Goal: Information Seeking & Learning: Learn about a topic

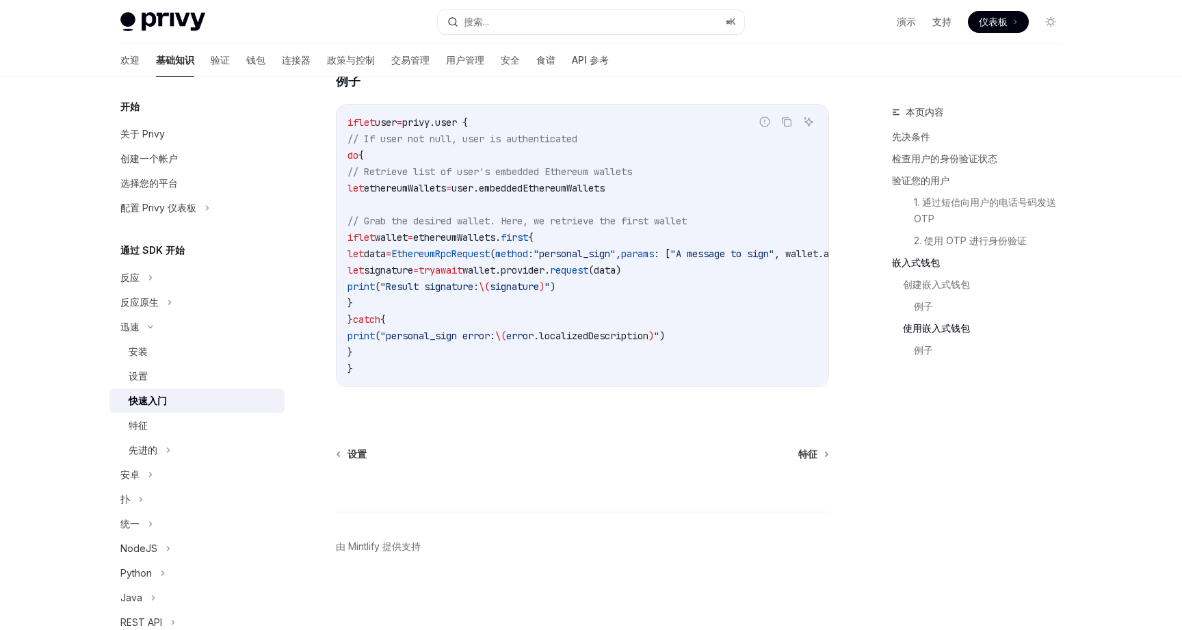
scroll to position [2645, 0]
click at [189, 452] on div "先进的" at bounding box center [196, 450] width 175 height 25
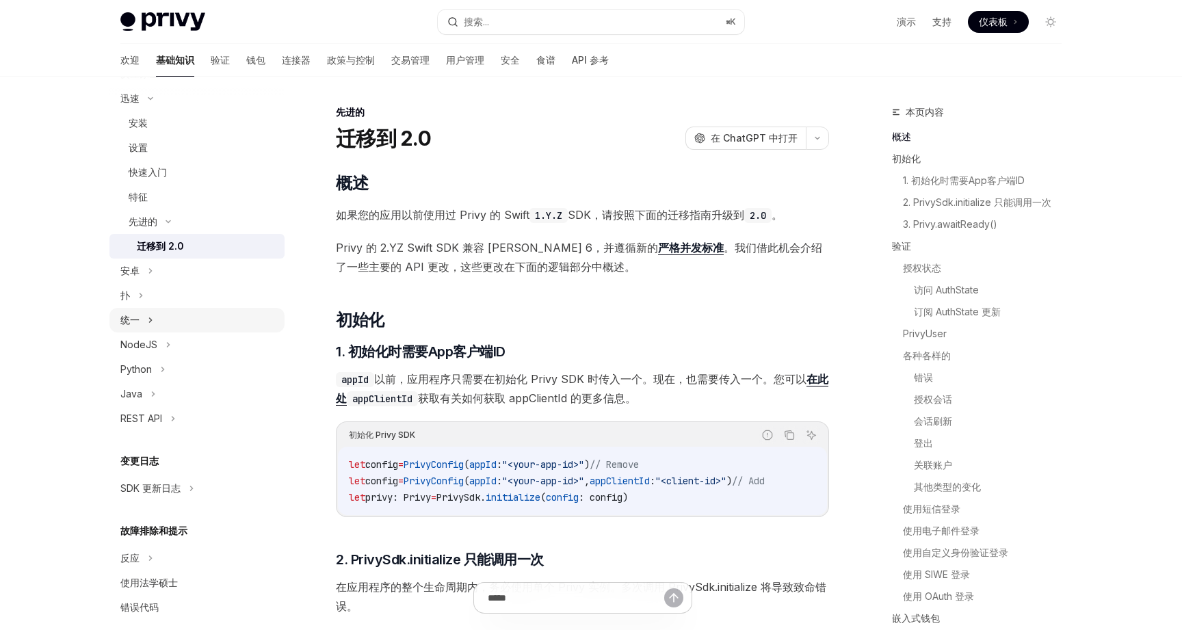
scroll to position [246, 0]
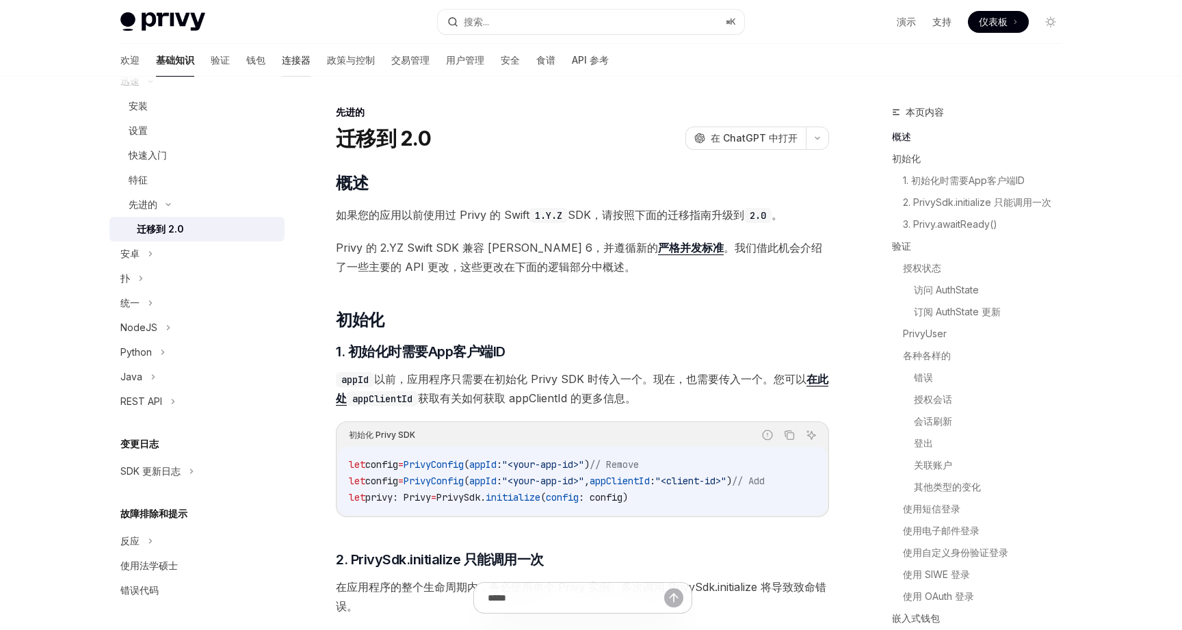
click at [282, 57] on font "连接器" at bounding box center [296, 60] width 29 height 12
type textarea "*"
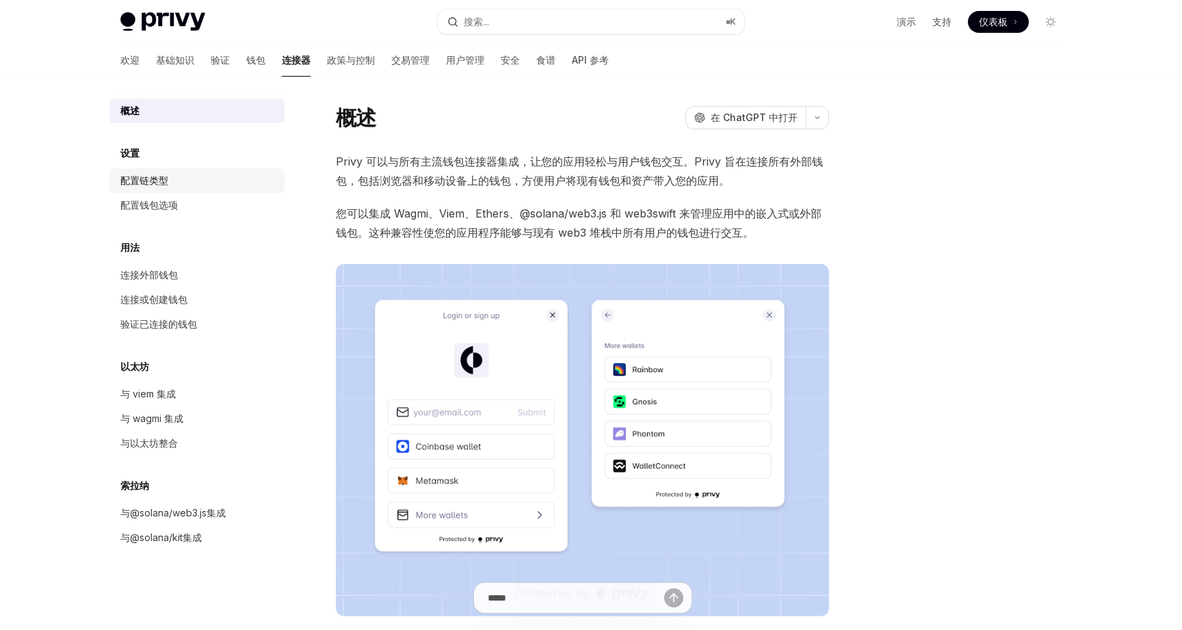
click at [203, 169] on link "配置链类型" at bounding box center [196, 180] width 175 height 25
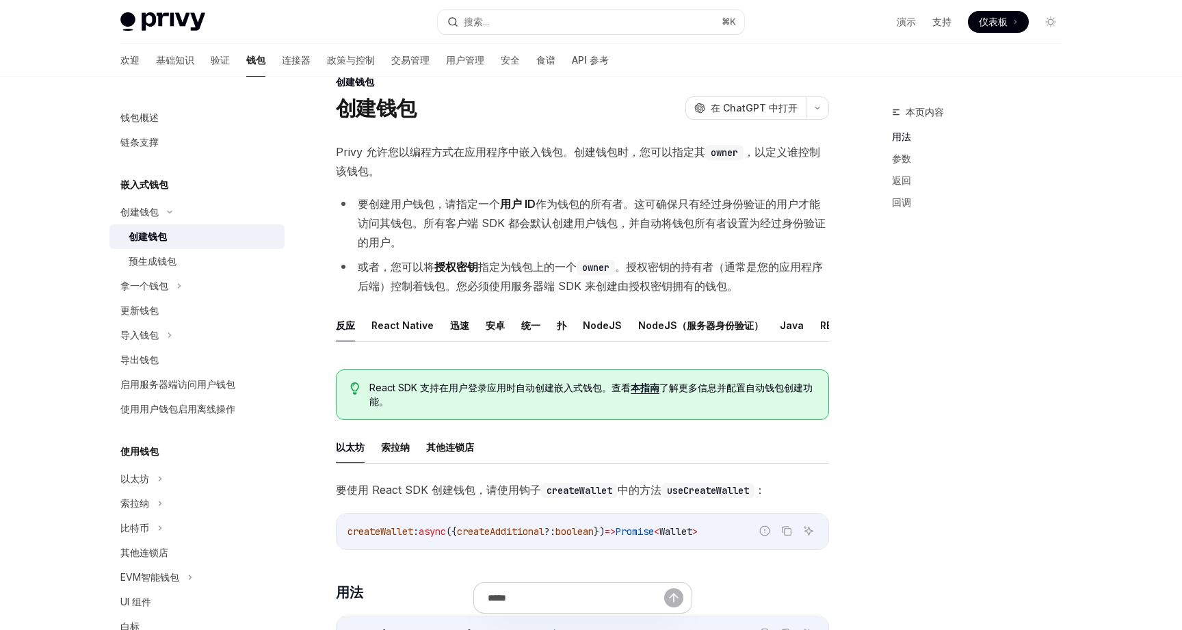
scroll to position [33, 0]
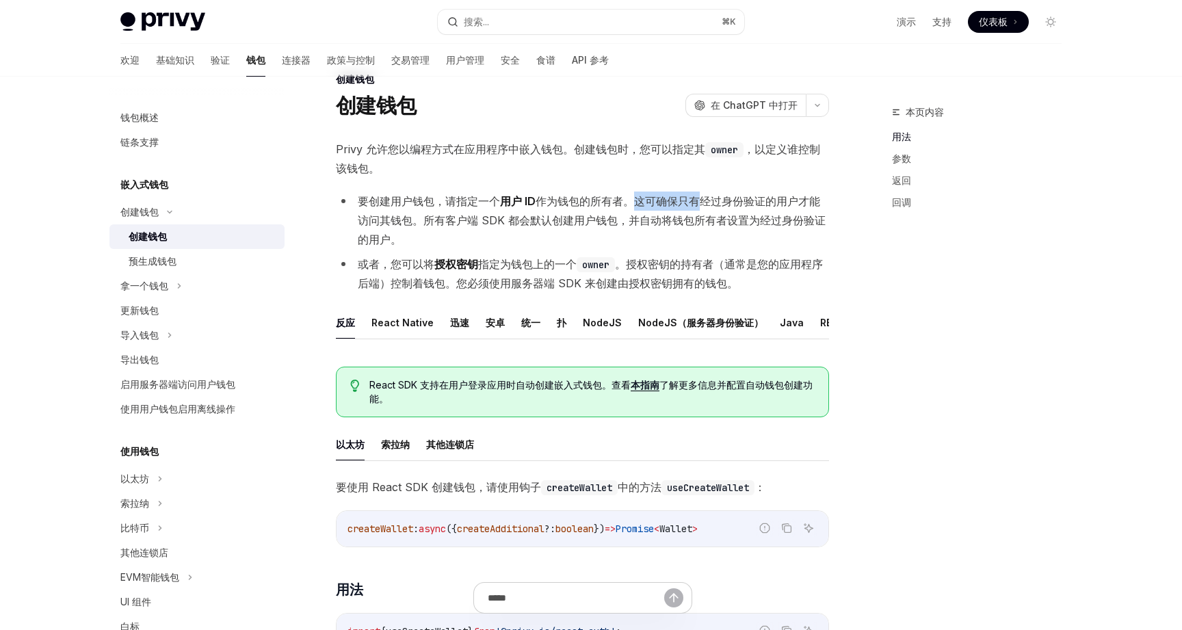
drag, startPoint x: 633, startPoint y: 200, endPoint x: 703, endPoint y: 209, distance: 71.1
click at [703, 209] on li "要创建用户钱包，请指定一个 用户 ID 作为钱包的所有者。这可确保只有经过身份验证的用户才能访问其钱包。所有客户端 SDK 都会默认创建用户钱包，并自动将钱包…" at bounding box center [582, 220] width 493 height 57
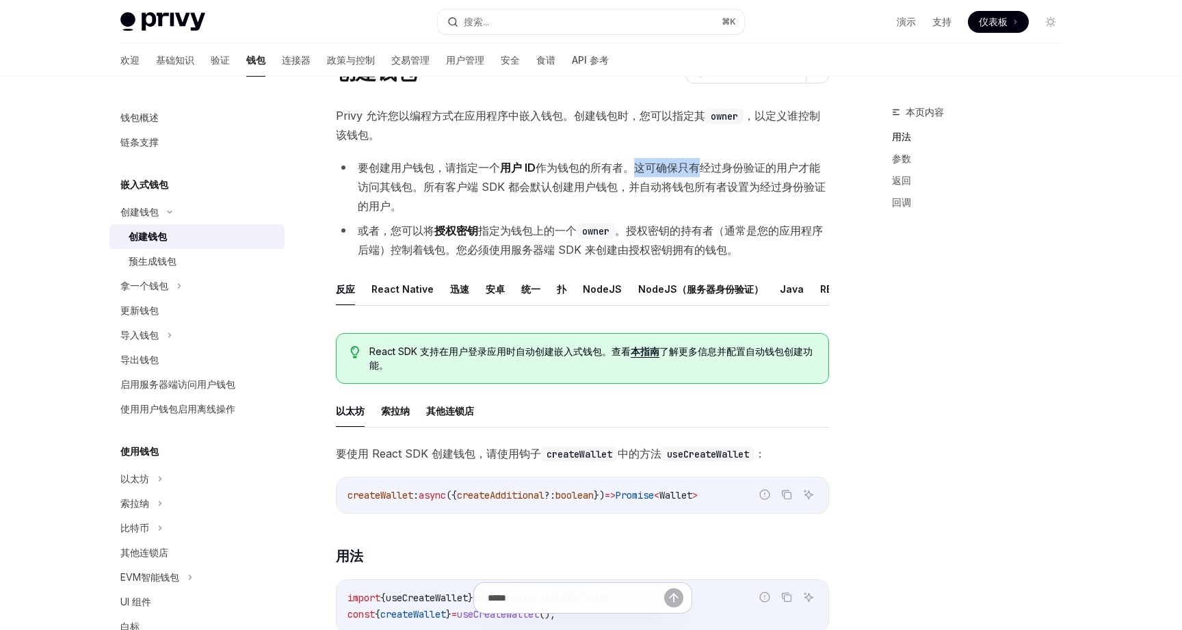
scroll to position [70, 0]
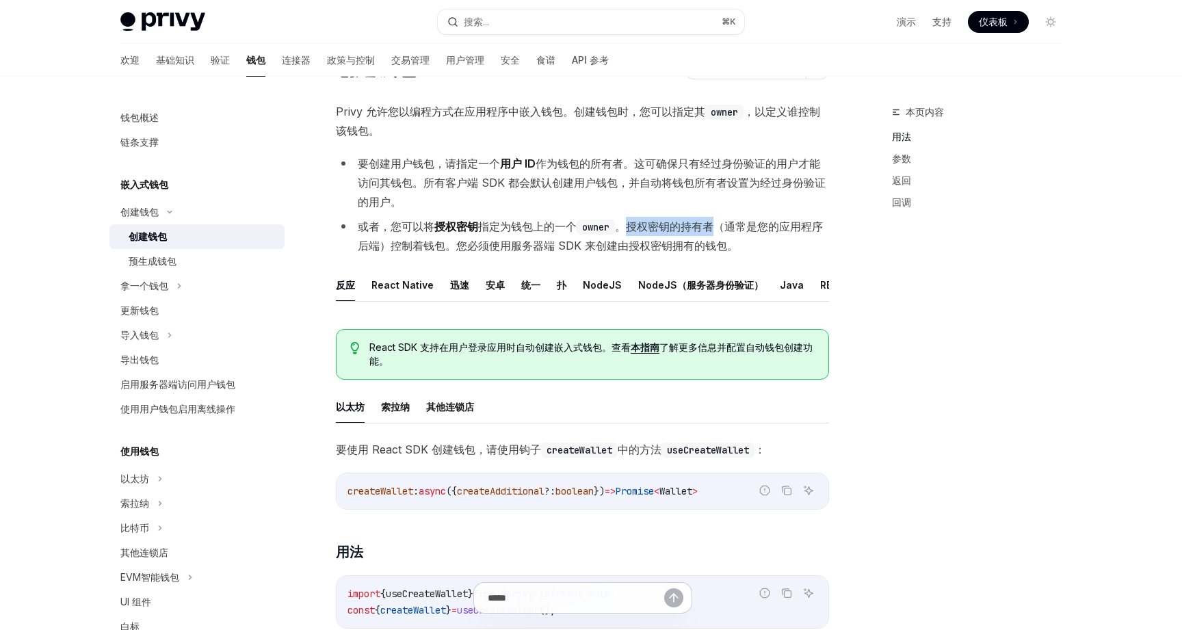
drag, startPoint x: 630, startPoint y: 225, endPoint x: 720, endPoint y: 225, distance: 89.6
click at [720, 225] on font "。授权密钥的持有者（通常是您的应用程序后端）控制着钱包。您必须使用服务器端 SDK 来创建由授权密钥拥有的钱包。" at bounding box center [590, 236] width 465 height 33
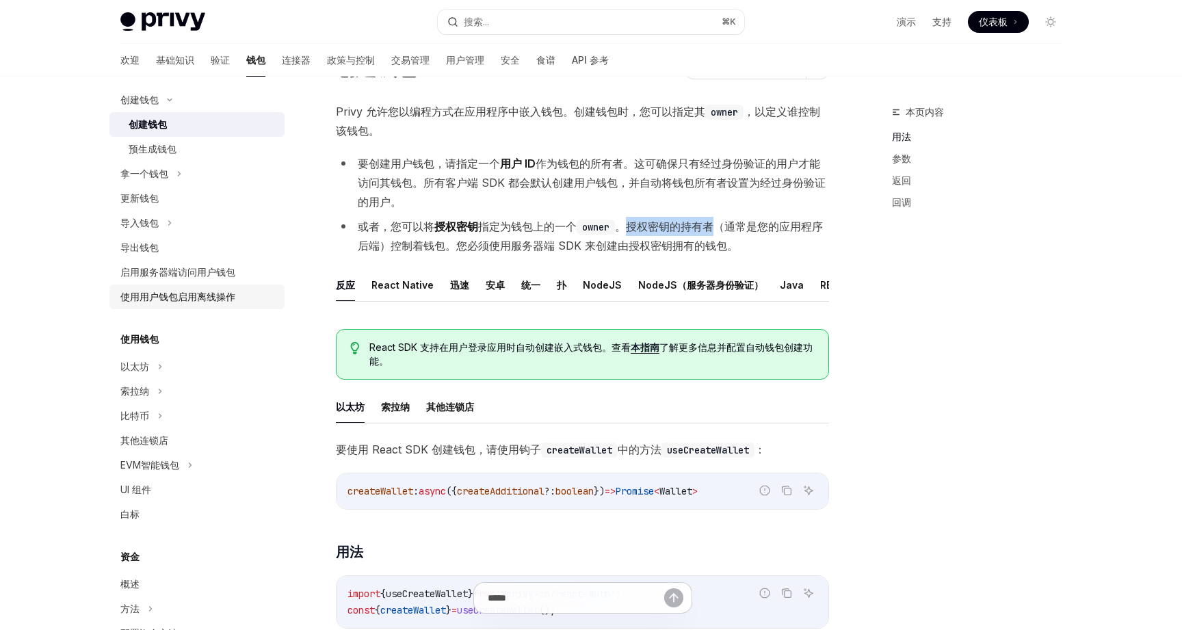
scroll to position [116, 0]
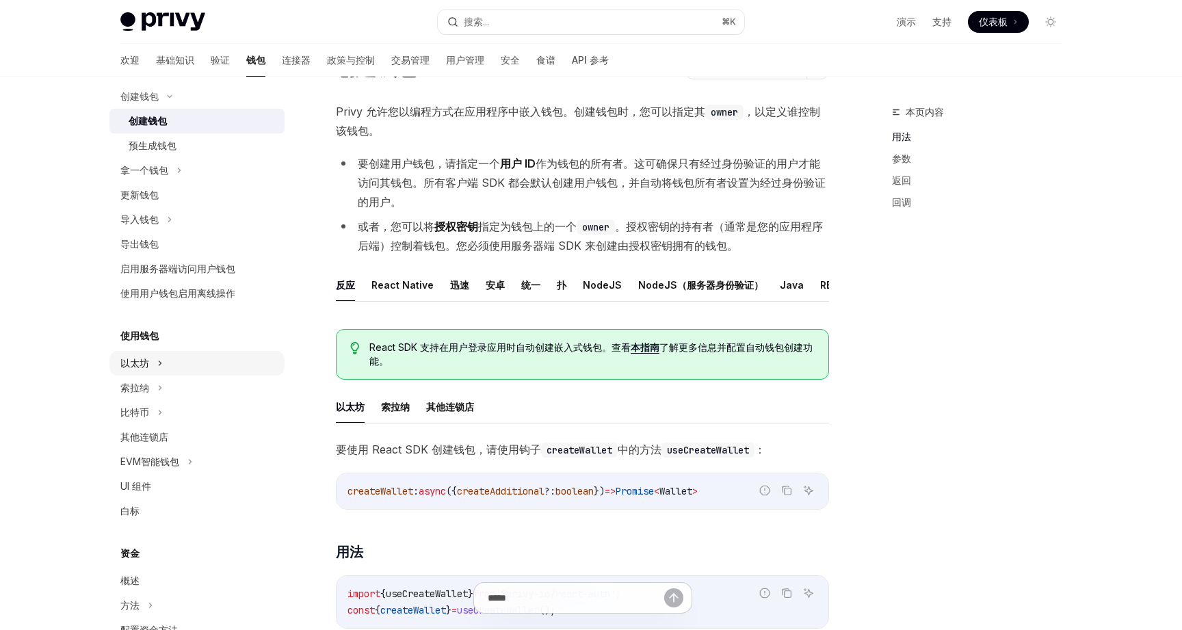
click at [203, 365] on div "以太坊" at bounding box center [196, 363] width 175 height 25
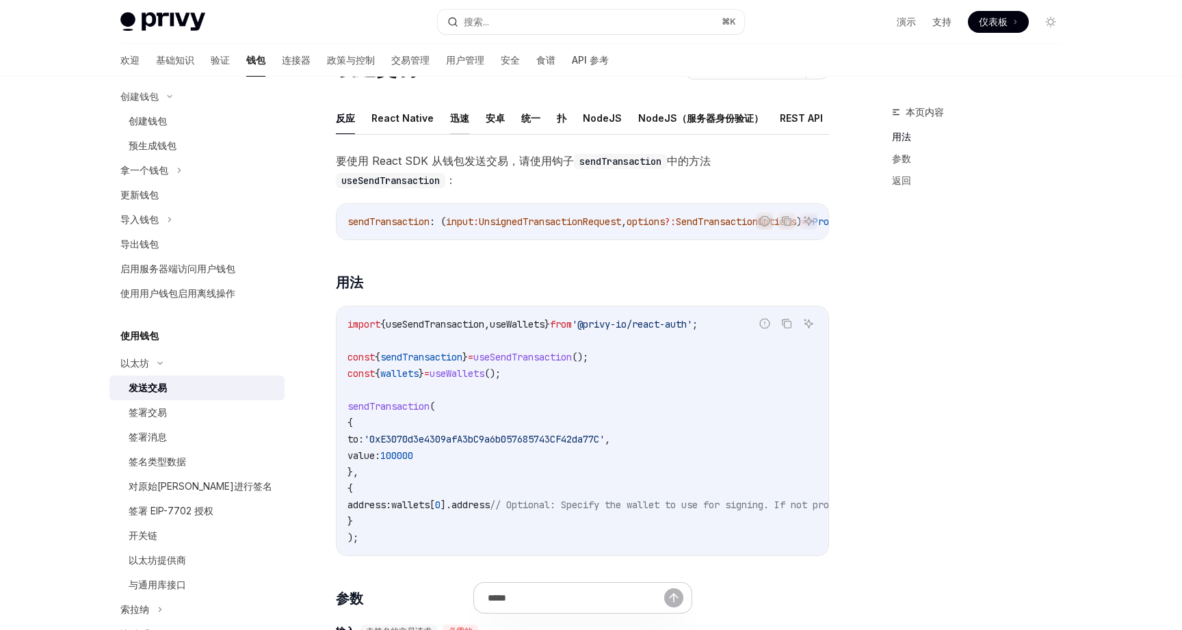
click at [456, 118] on font "迅速" at bounding box center [459, 118] width 19 height 12
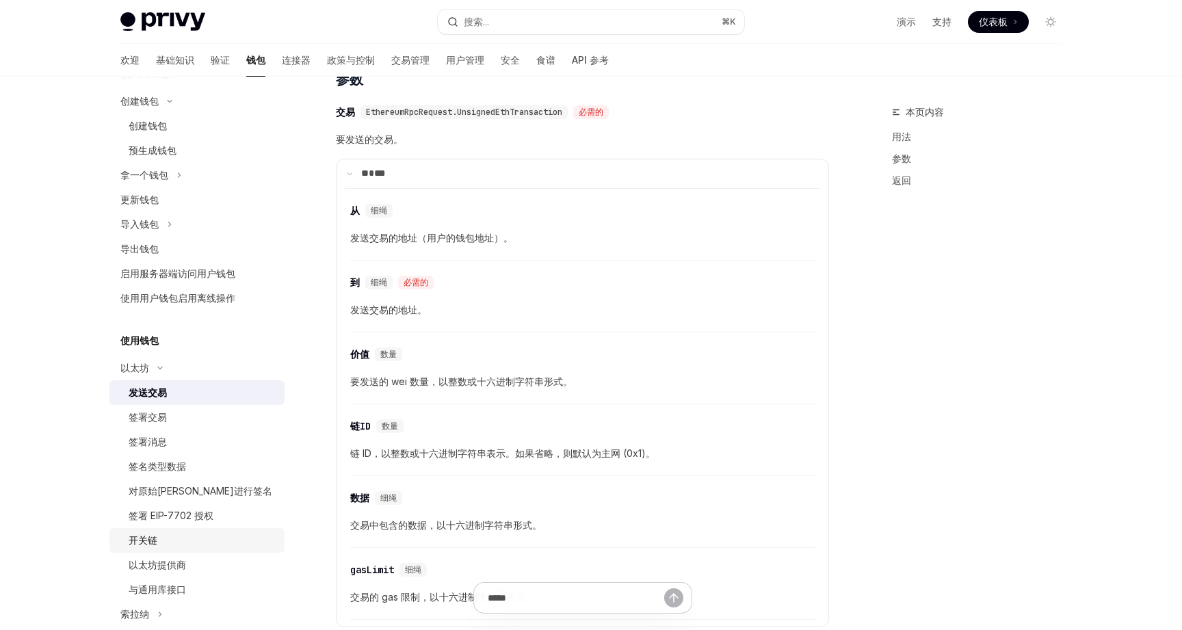
scroll to position [105, 0]
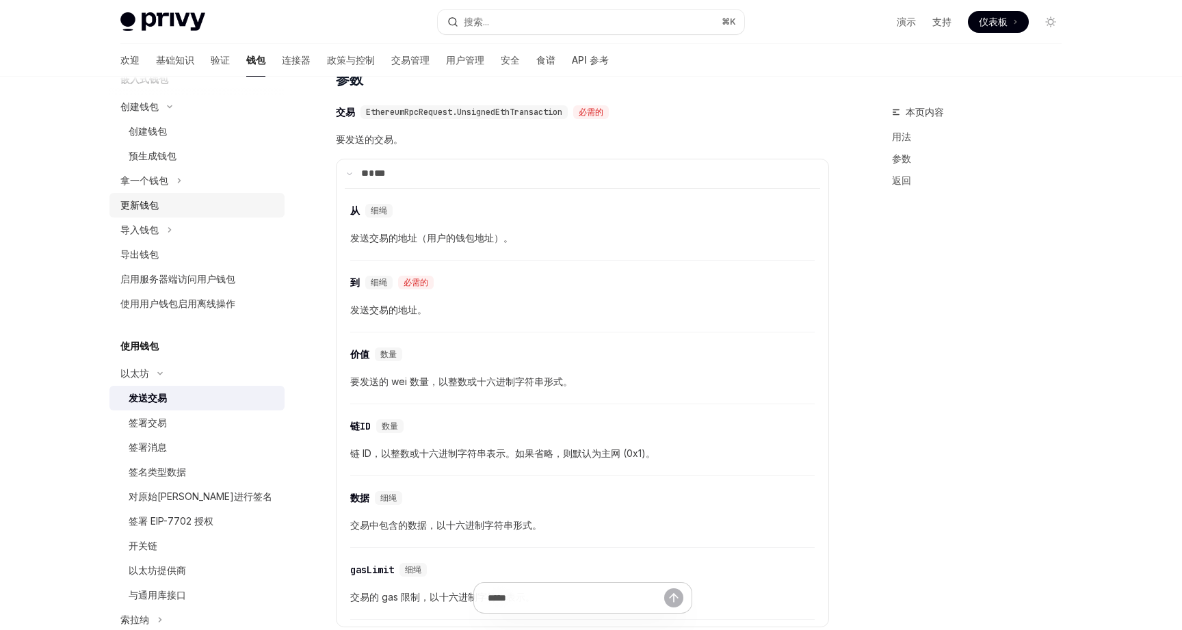
click at [242, 200] on div "更新钱包" at bounding box center [198, 205] width 156 height 16
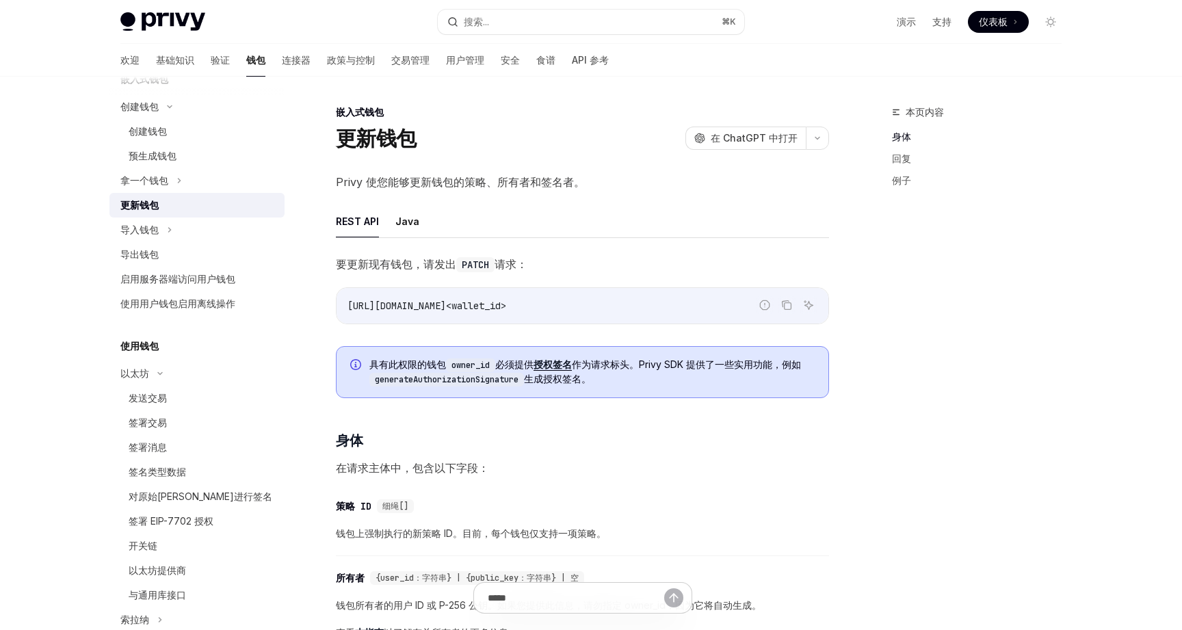
click at [350, 182] on font "Privy 使您能够更新钱包的策略、所有者和签名者。" at bounding box center [460, 182] width 249 height 14
click at [347, 182] on font "Privy 使您能够更新钱包的策略、所有者和签名者。" at bounding box center [460, 182] width 249 height 14
copy font "Privy"
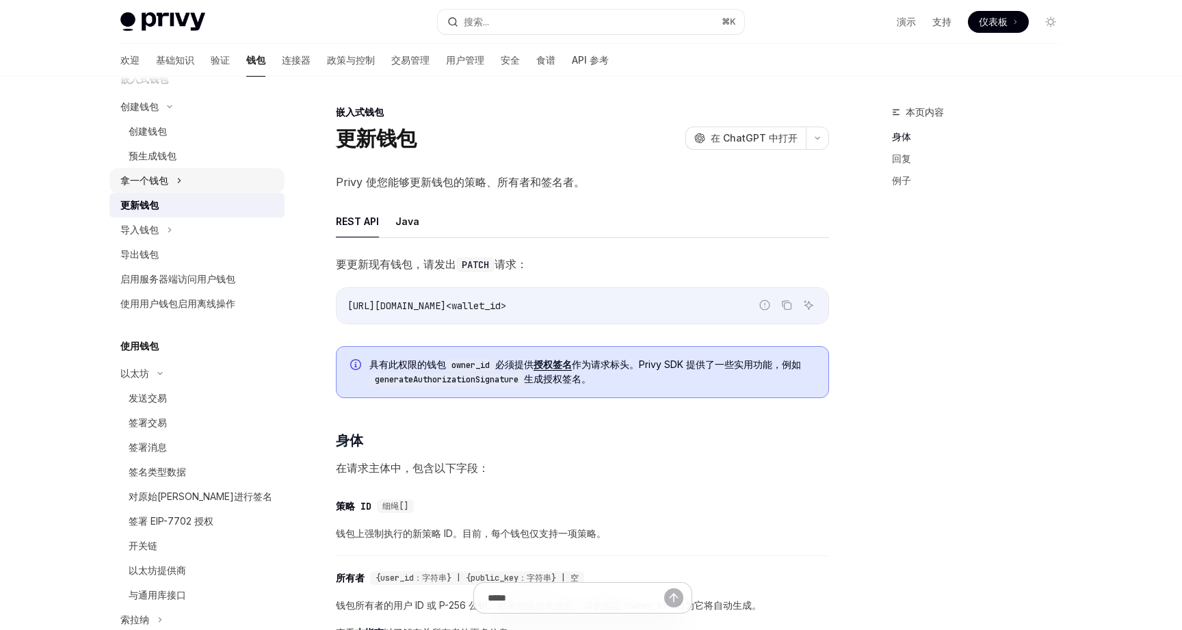
click at [179, 178] on icon at bounding box center [179, 180] width 5 height 16
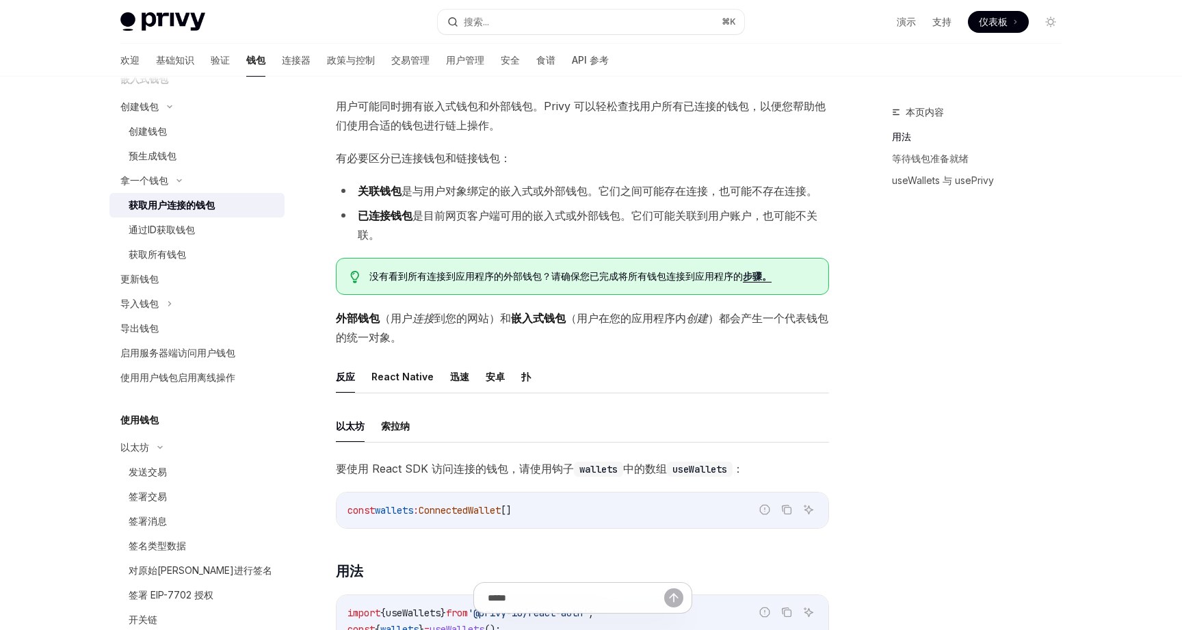
scroll to position [77, 0]
drag, startPoint x: 581, startPoint y: 318, endPoint x: 714, endPoint y: 314, distance: 133.5
click at [714, 314] on span "外部钱包 （用户 连接 到您的网站）和 嵌入式钱包 （用户在您的应用程序内 创建 ）都会 产生一个代表钱包的统一对象。" at bounding box center [582, 326] width 493 height 38
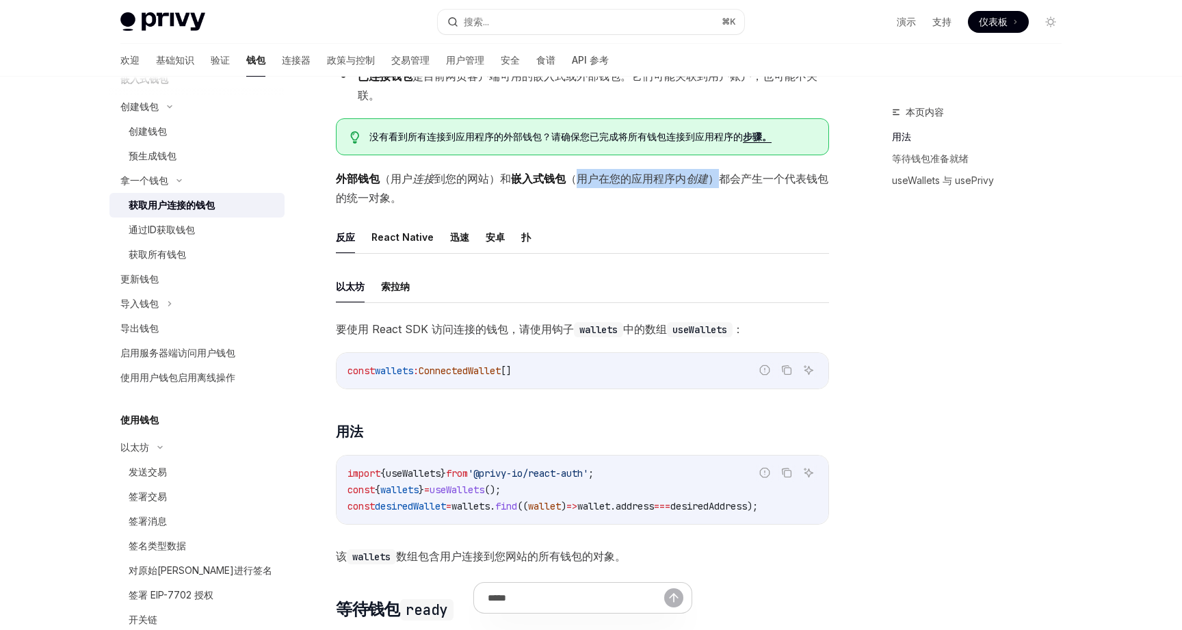
scroll to position [232, 0]
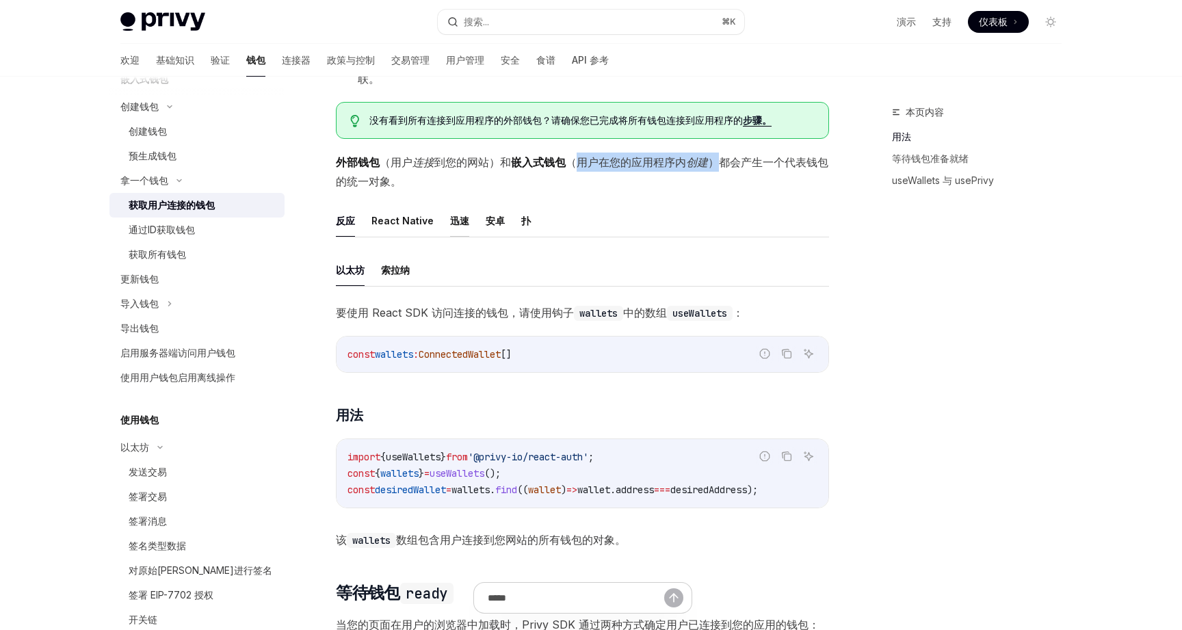
click at [454, 222] on font "迅速" at bounding box center [459, 221] width 19 height 12
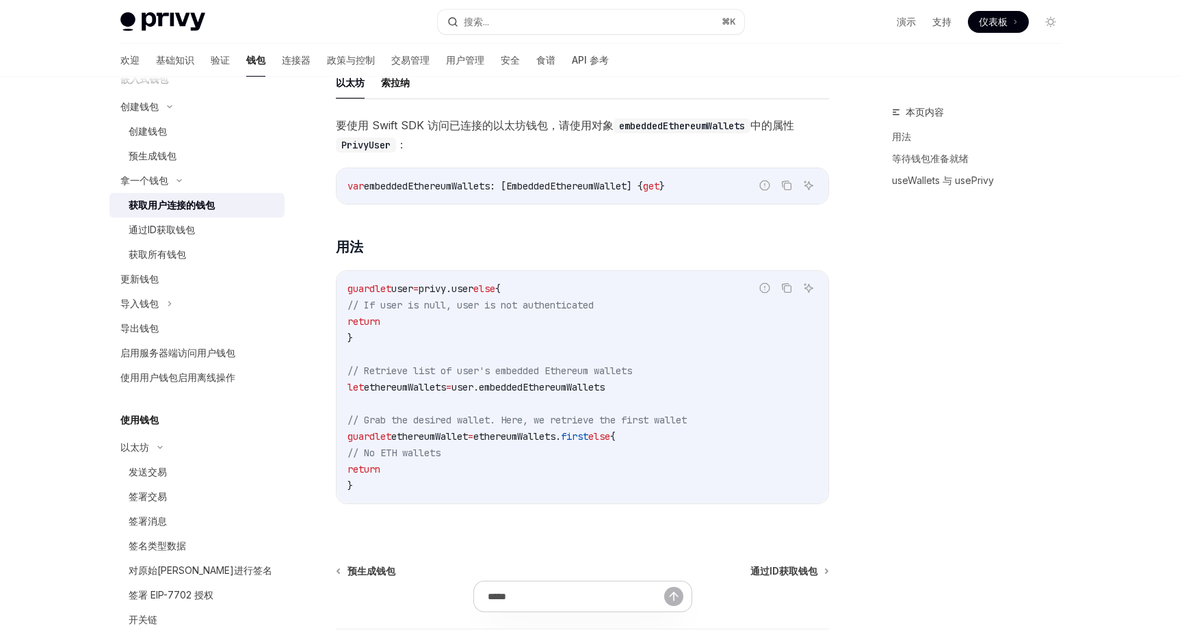
scroll to position [428, 0]
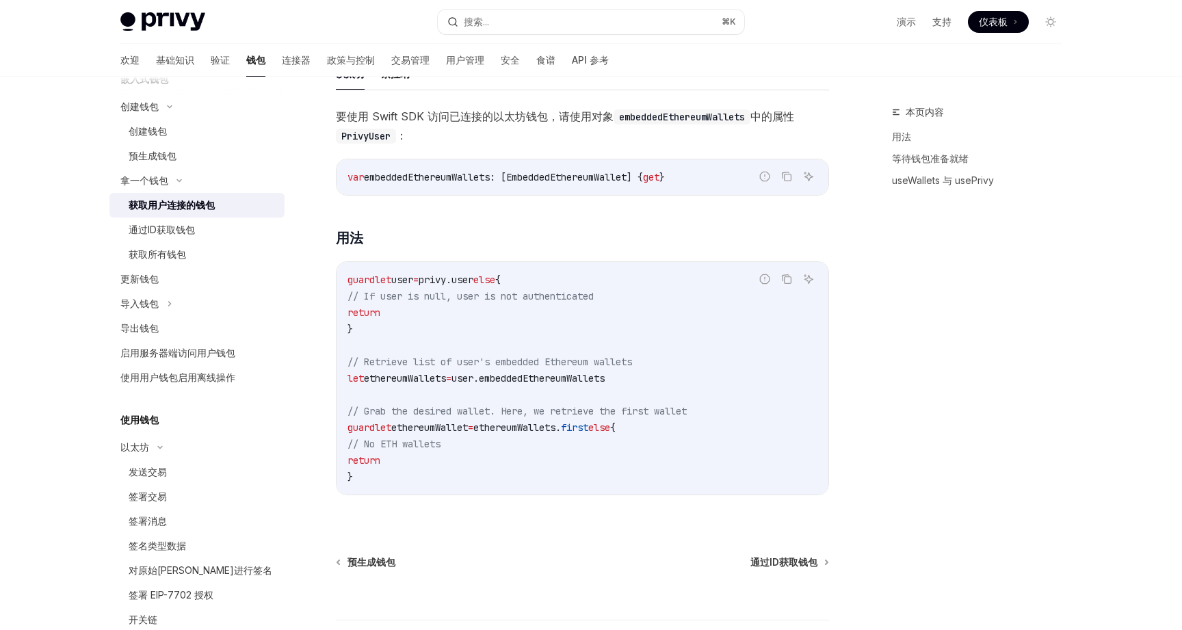
click at [528, 375] on span "embeddedEthereumWallets" at bounding box center [542, 378] width 126 height 12
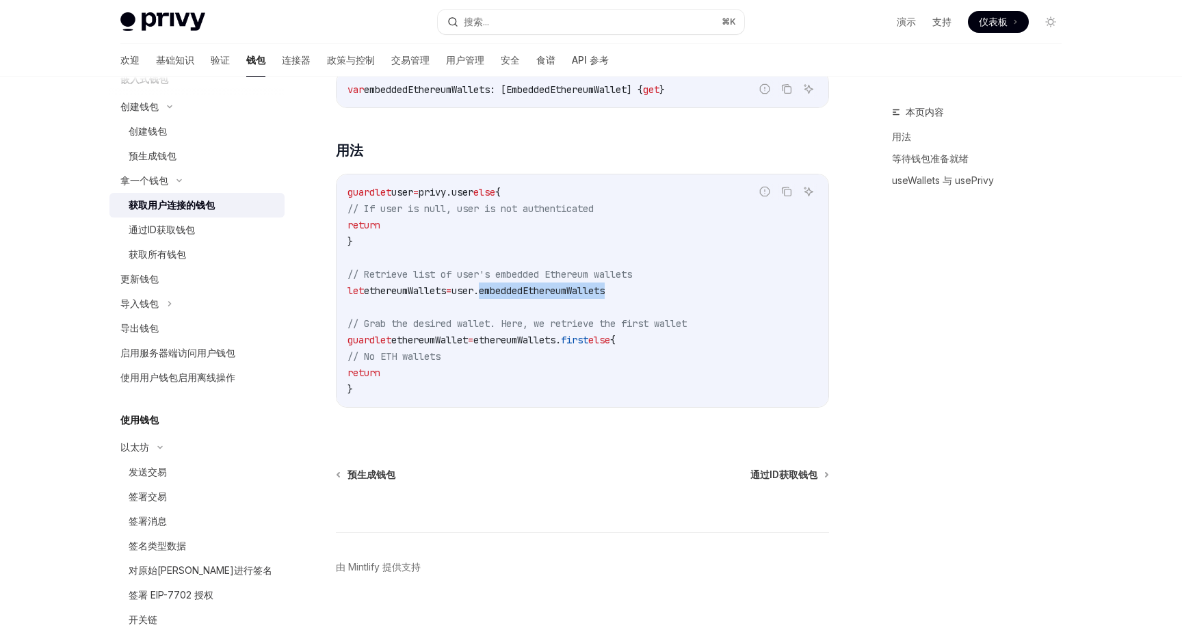
scroll to position [536, 0]
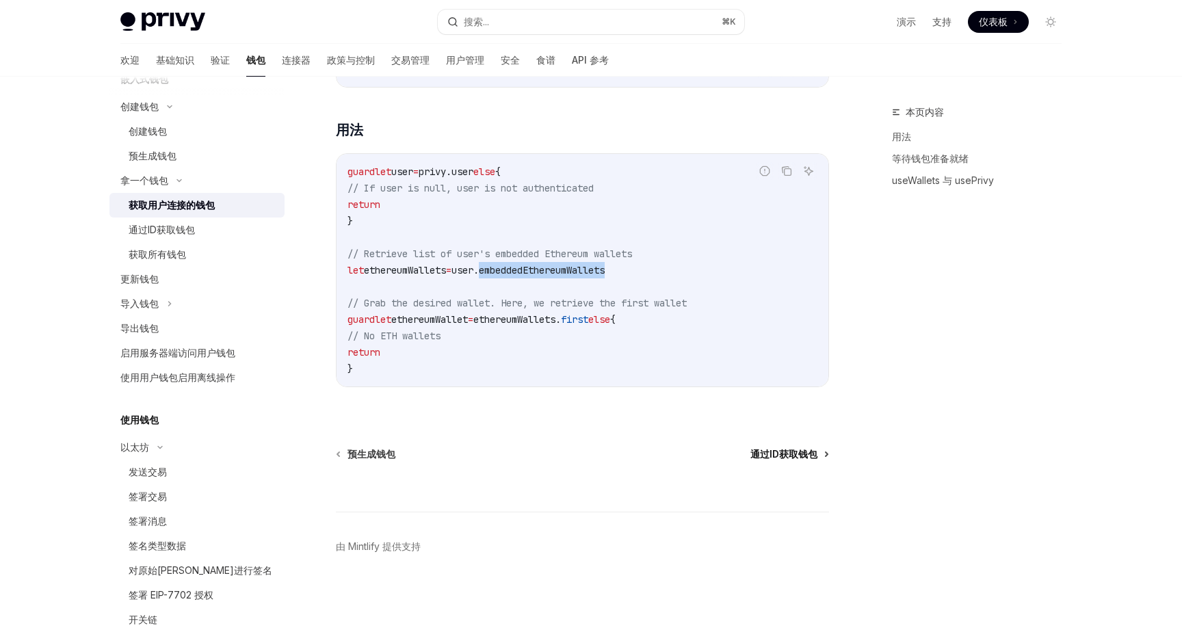
click at [791, 451] on font "通过ID获取钱包" at bounding box center [784, 454] width 67 height 12
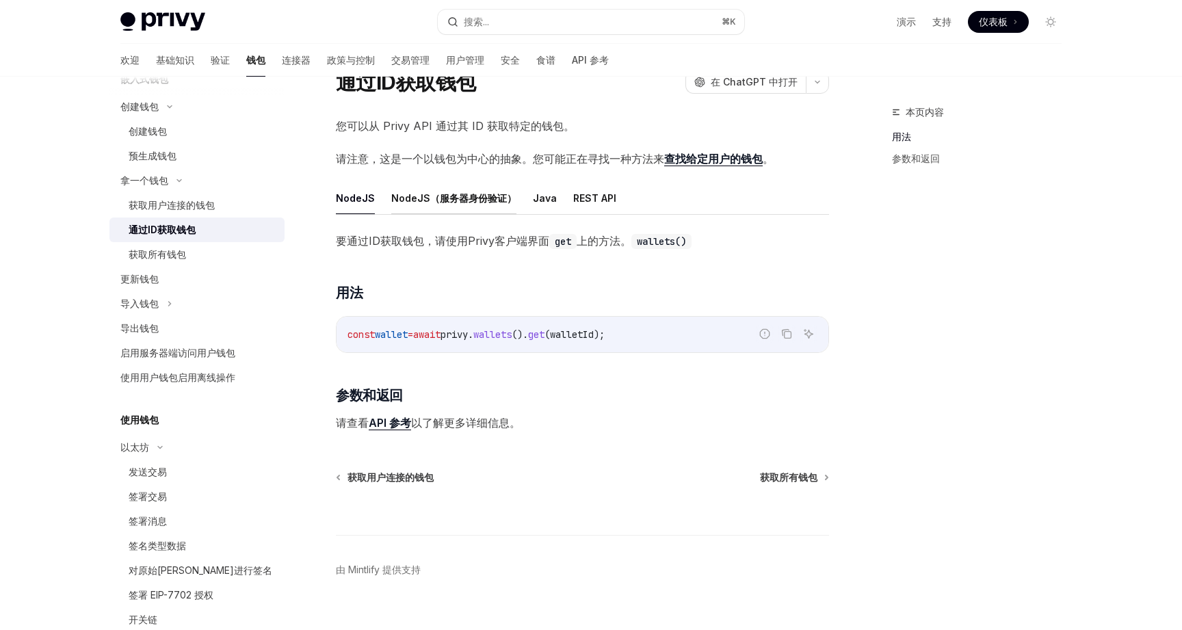
scroll to position [79, 0]
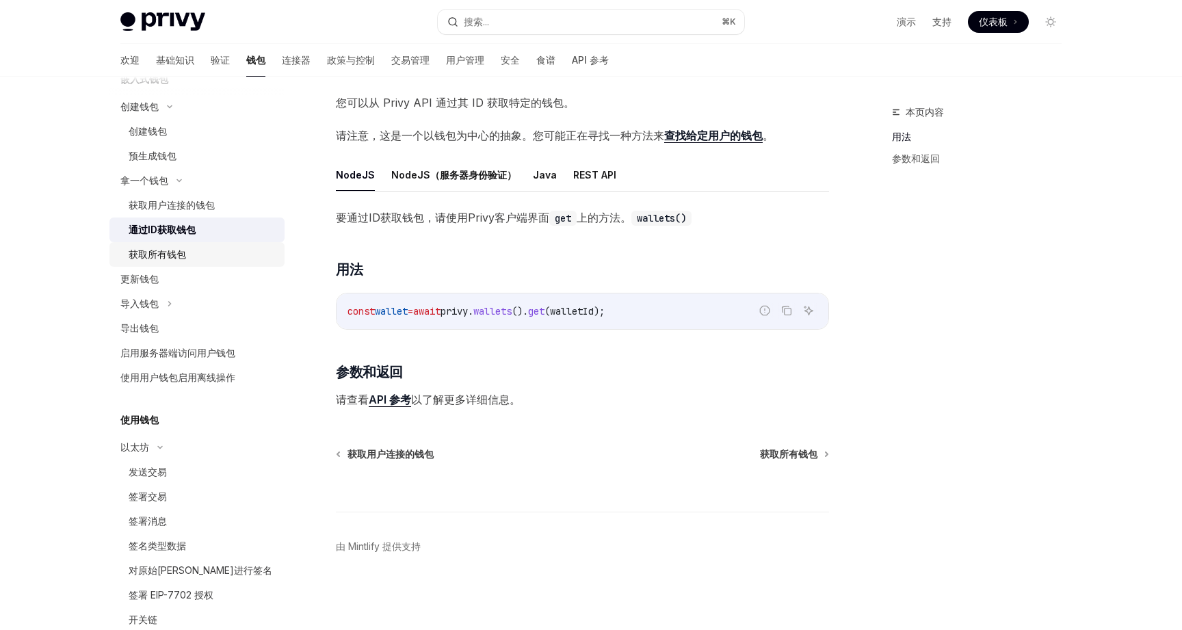
click at [171, 252] on font "获取所有钱包" at bounding box center [157, 254] width 57 height 12
type textarea "*"
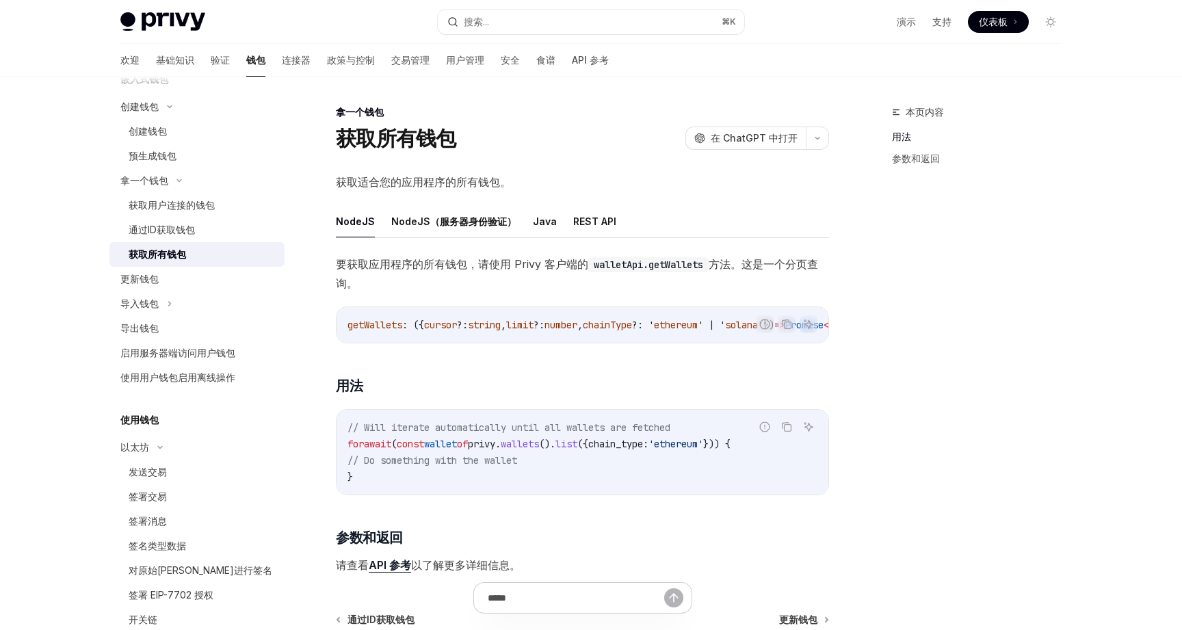
scroll to position [171, 0]
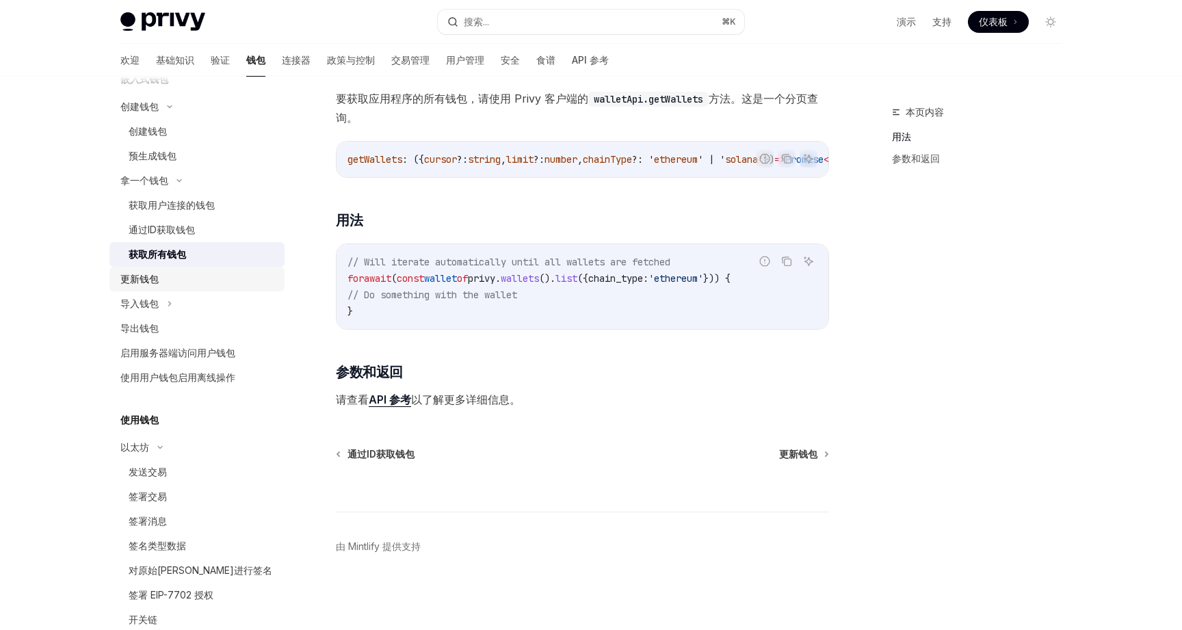
click at [164, 283] on div "更新钱包" at bounding box center [198, 279] width 156 height 16
click at [170, 276] on div "更新钱包" at bounding box center [198, 279] width 156 height 16
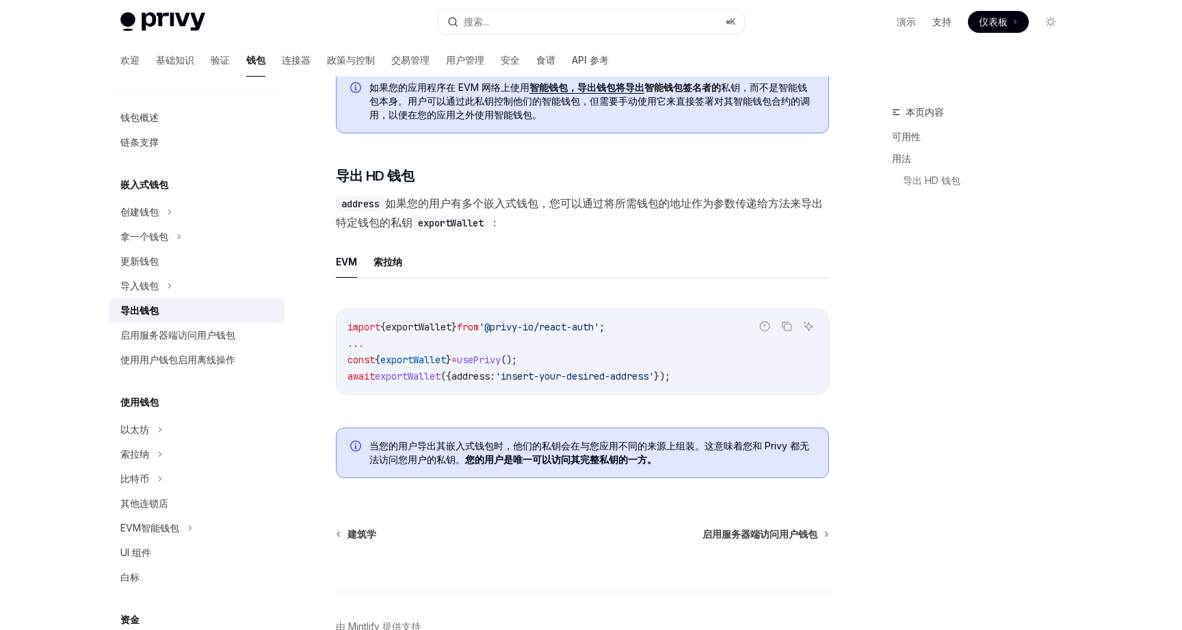
scroll to position [1109, 0]
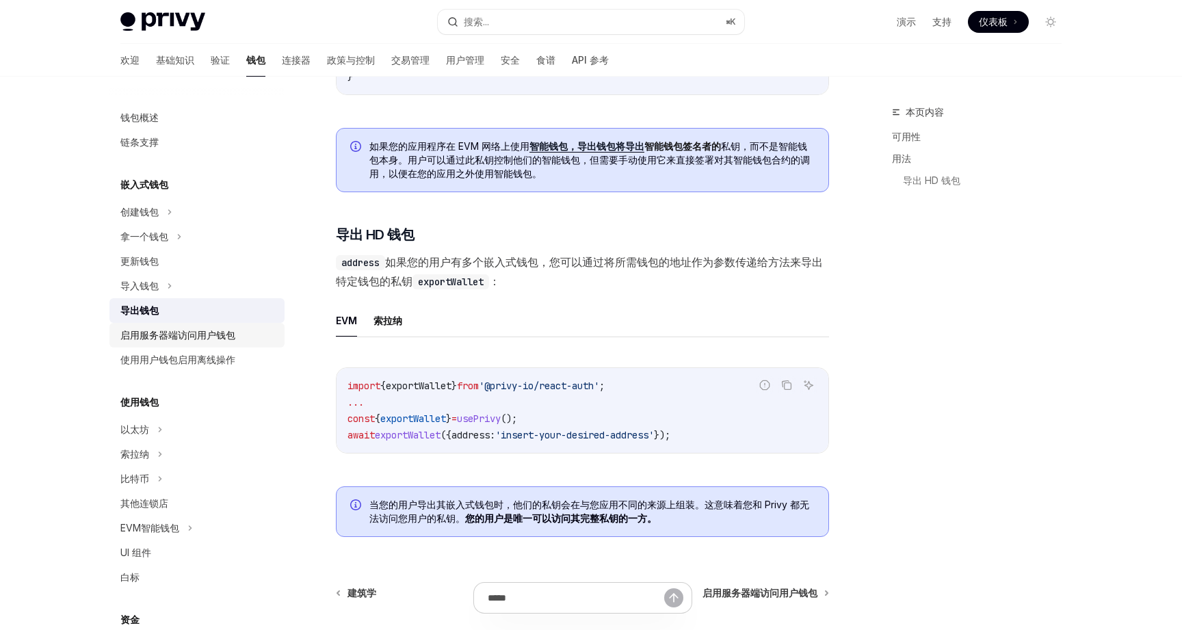
click at [251, 339] on div "启用服务器端访问用户钱包" at bounding box center [198, 335] width 156 height 16
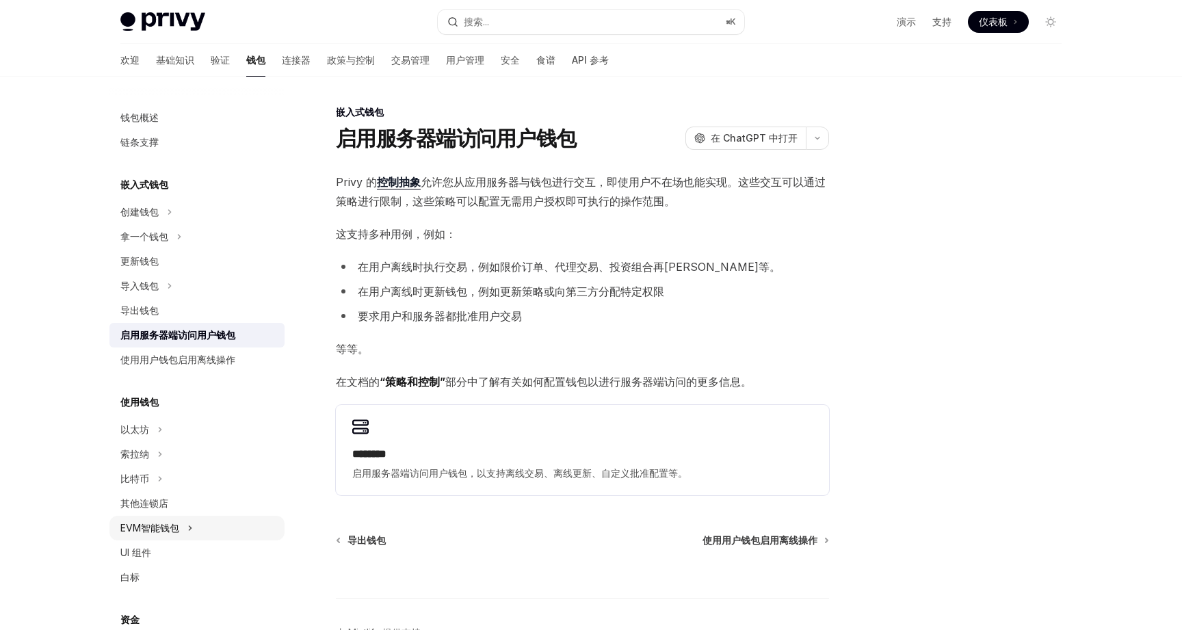
click at [203, 529] on div "EVM智能钱包" at bounding box center [196, 528] width 175 height 25
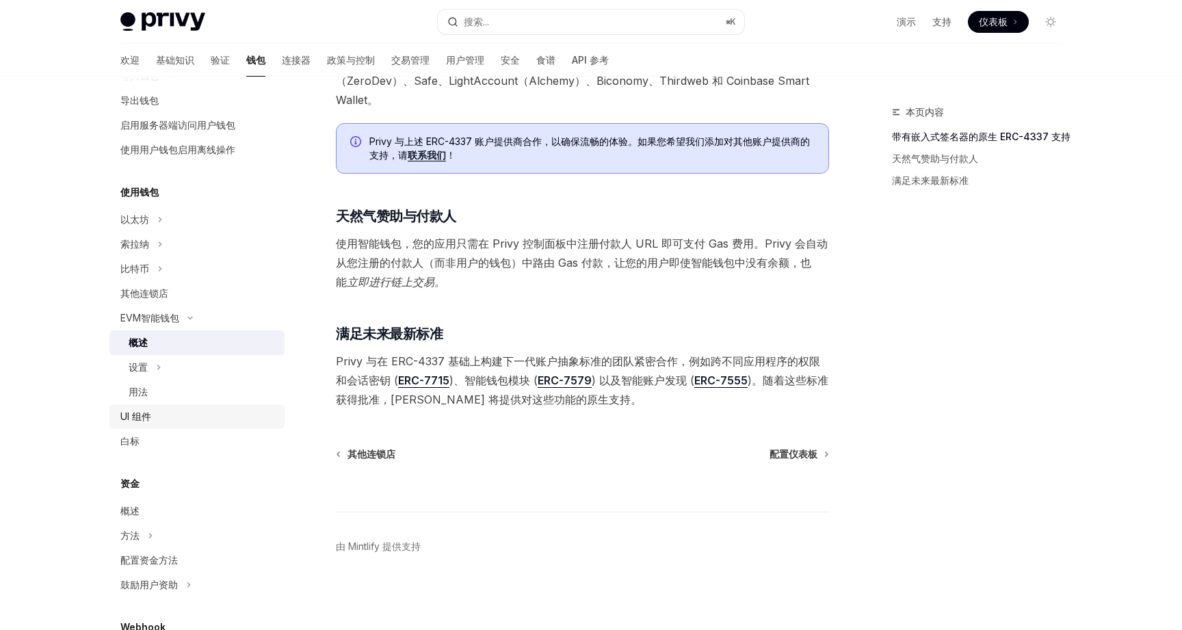
scroll to position [213, 0]
click at [167, 505] on div "概述" at bounding box center [198, 507] width 156 height 16
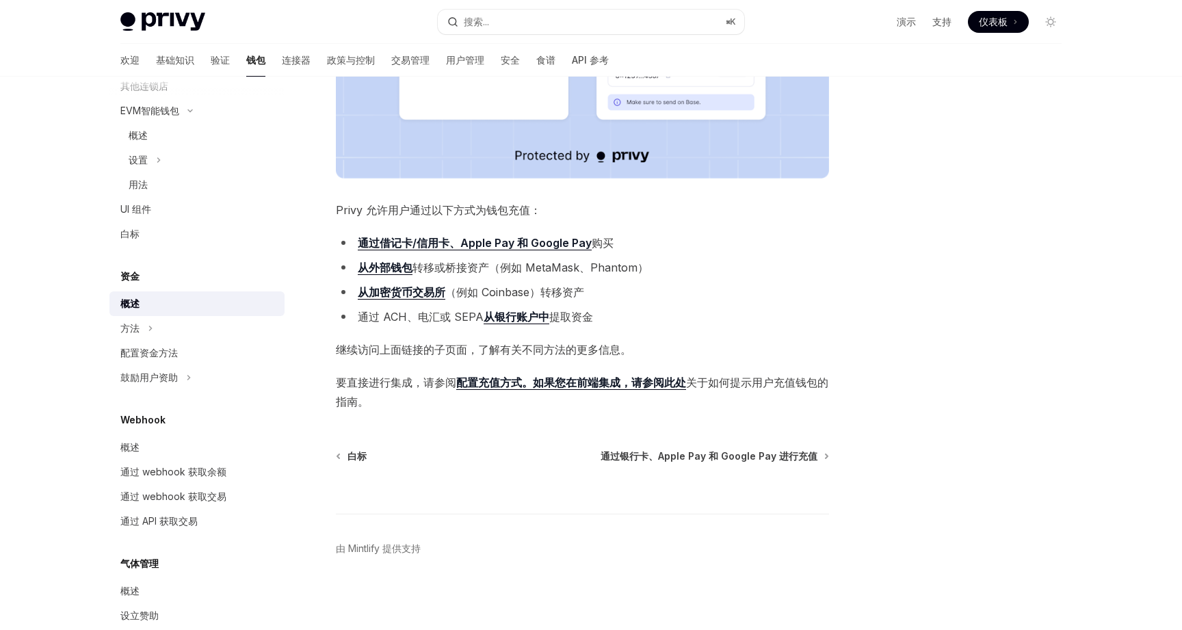
scroll to position [441, 0]
click at [196, 331] on div "方法" at bounding box center [196, 328] width 175 height 25
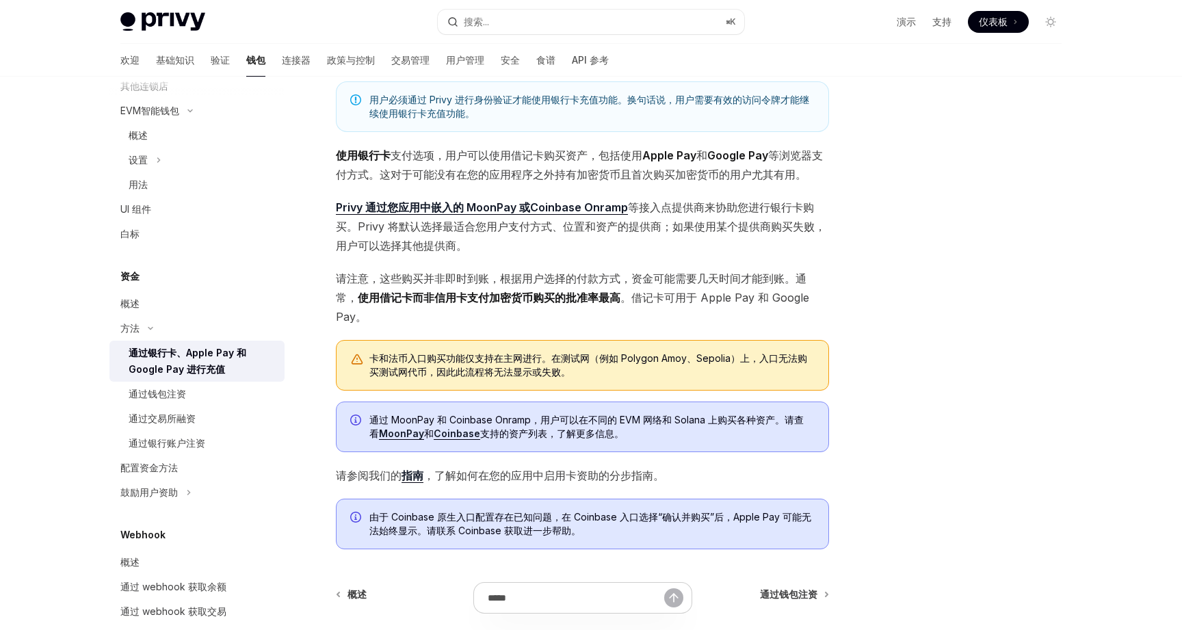
scroll to position [116, 0]
click at [218, 405] on link "通过钱包注资" at bounding box center [196, 394] width 175 height 25
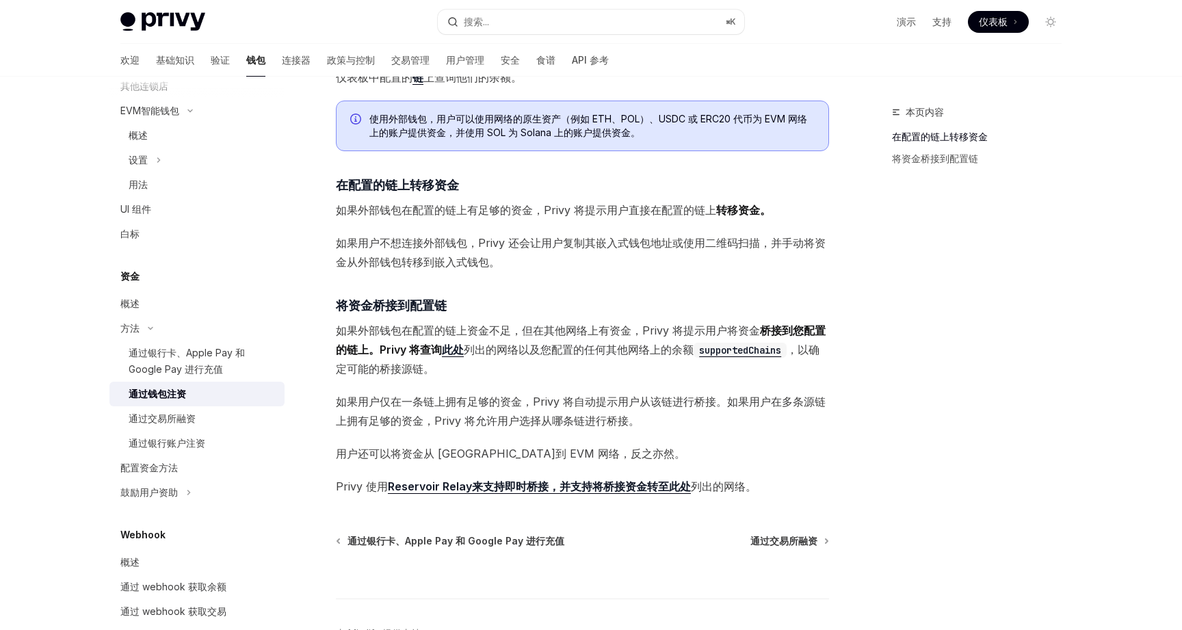
scroll to position [263, 0]
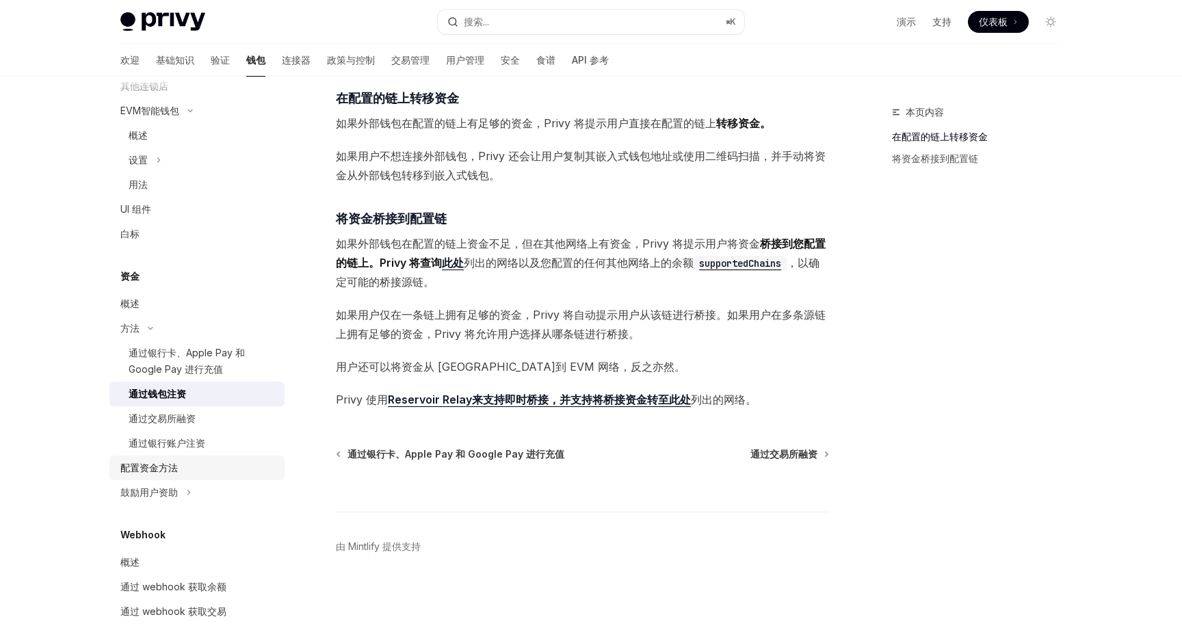
click at [179, 463] on div "配置资金方法" at bounding box center [198, 468] width 156 height 16
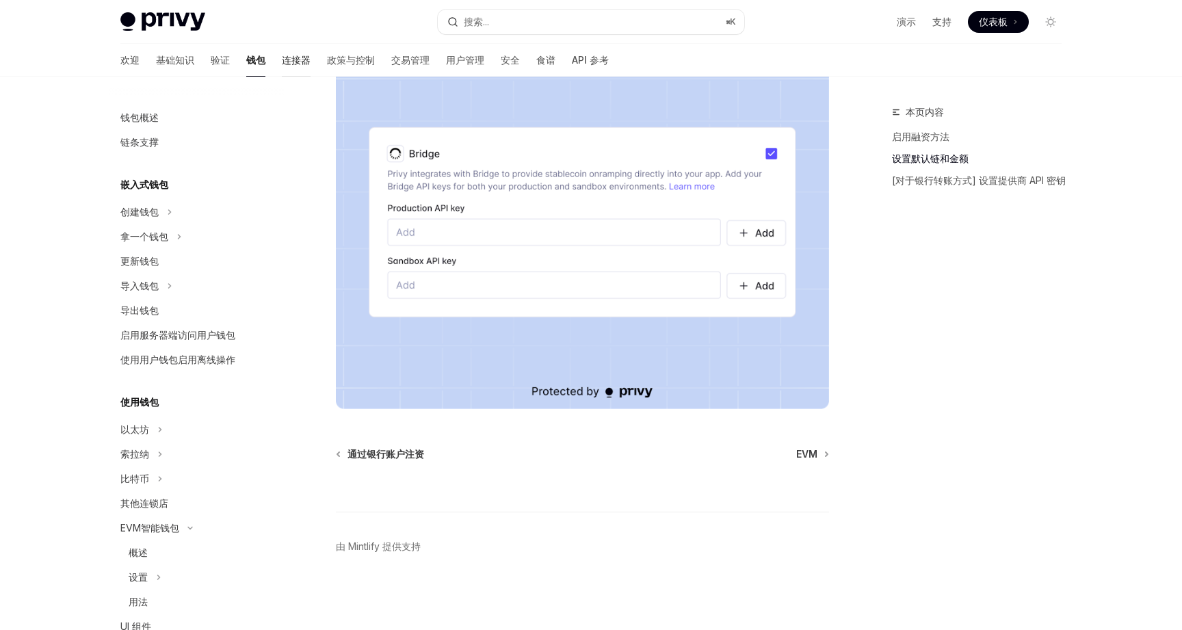
click at [282, 62] on font "连接器" at bounding box center [296, 60] width 29 height 12
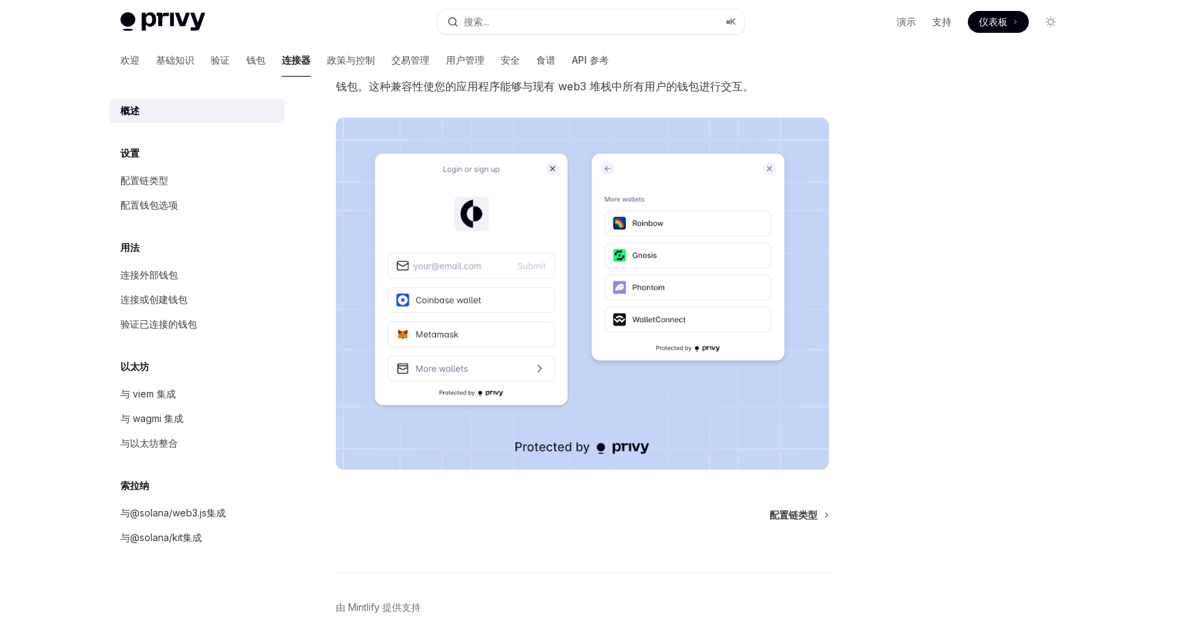
scroll to position [207, 0]
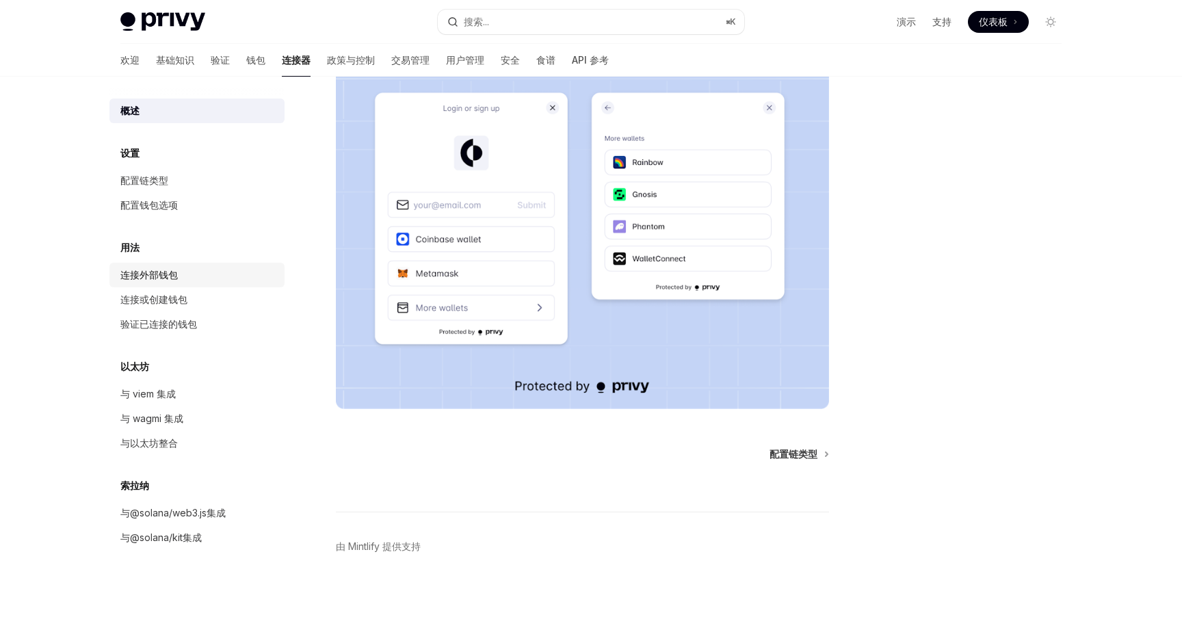
click at [166, 272] on font "连接外部钱包" at bounding box center [148, 275] width 57 height 12
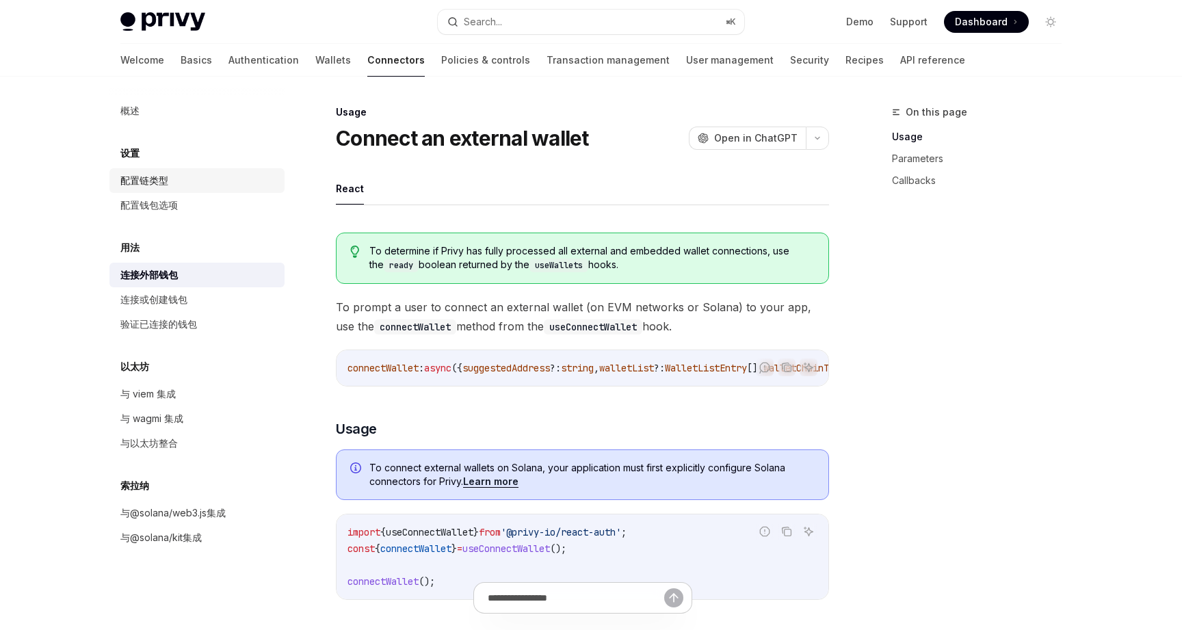
click at [161, 174] on font "配置链类型" at bounding box center [144, 180] width 48 height 12
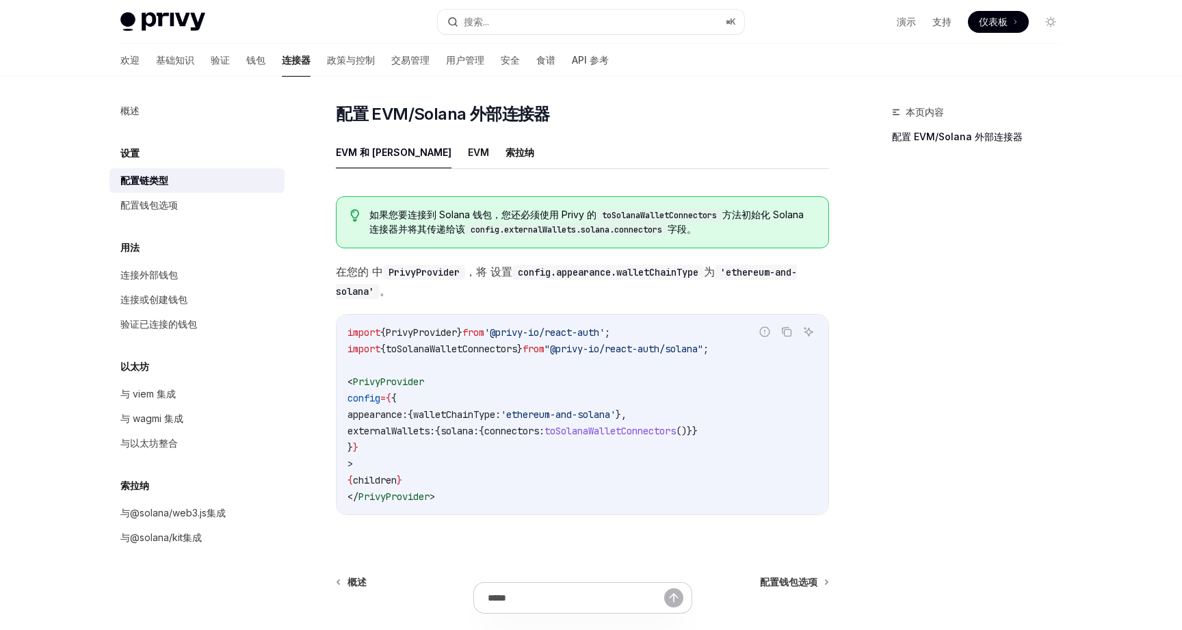
scroll to position [268, 0]
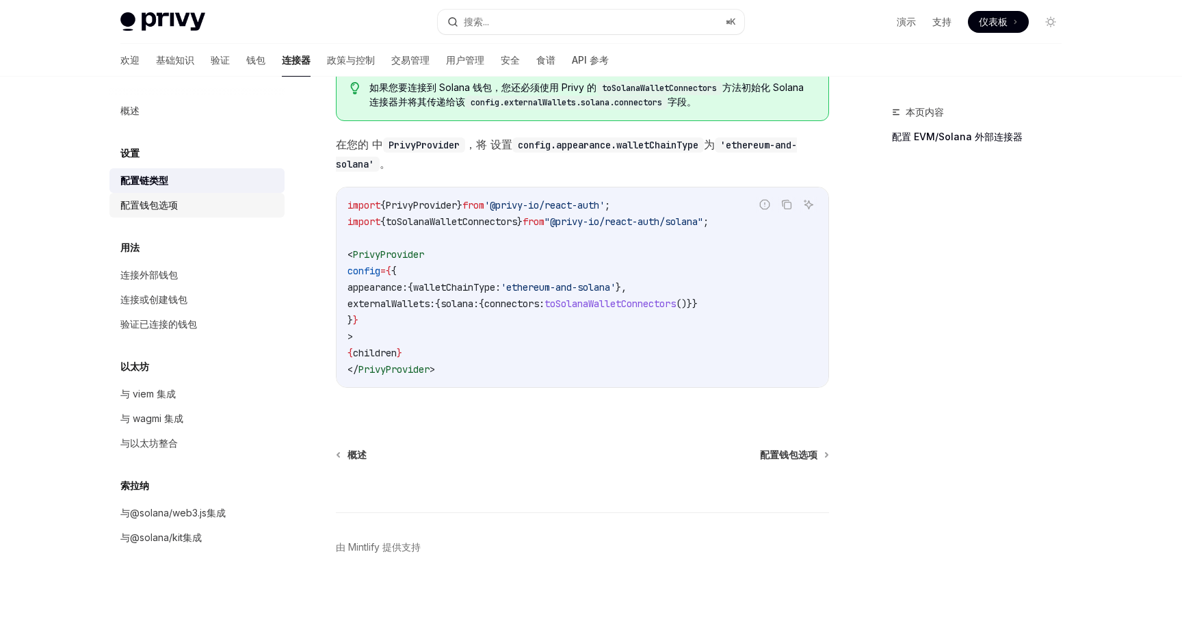
click at [161, 207] on font "配置钱包选项" at bounding box center [148, 205] width 57 height 12
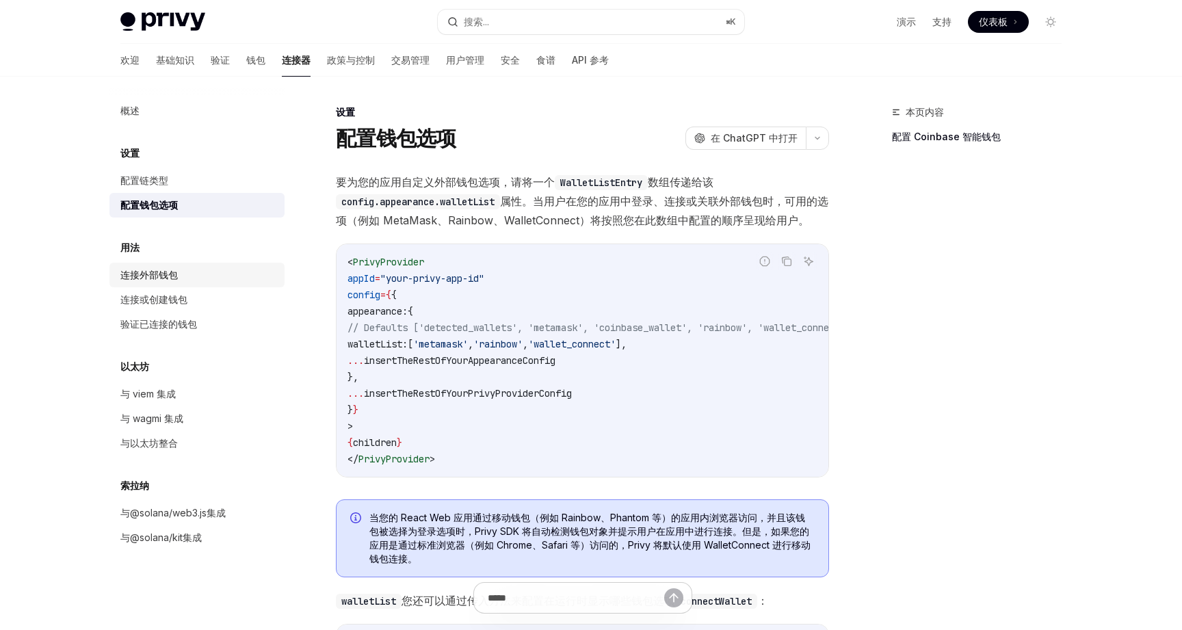
click at [193, 272] on div "连接外部钱包" at bounding box center [198, 275] width 156 height 16
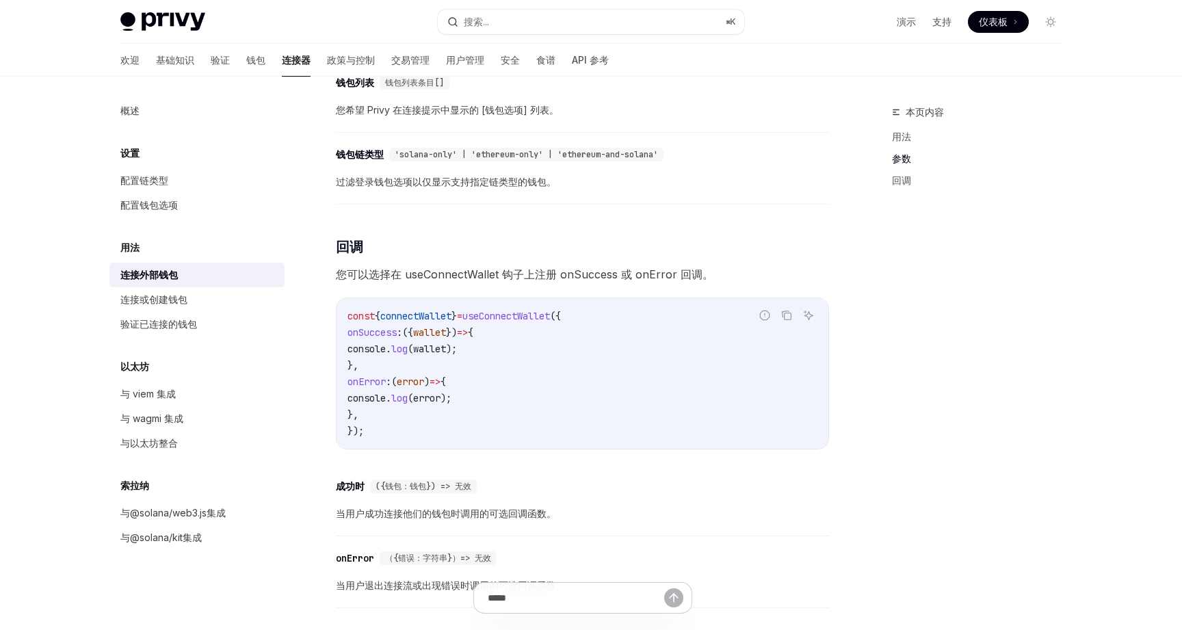
scroll to position [863, 0]
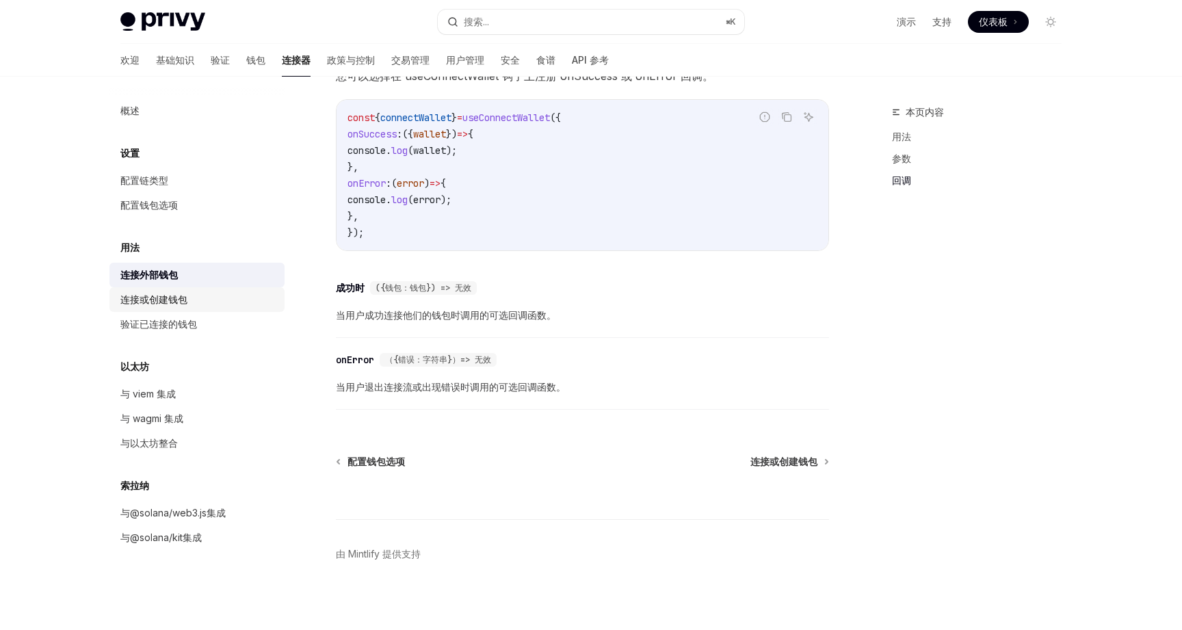
click at [173, 297] on font "连接或创建钱包" at bounding box center [153, 300] width 67 height 12
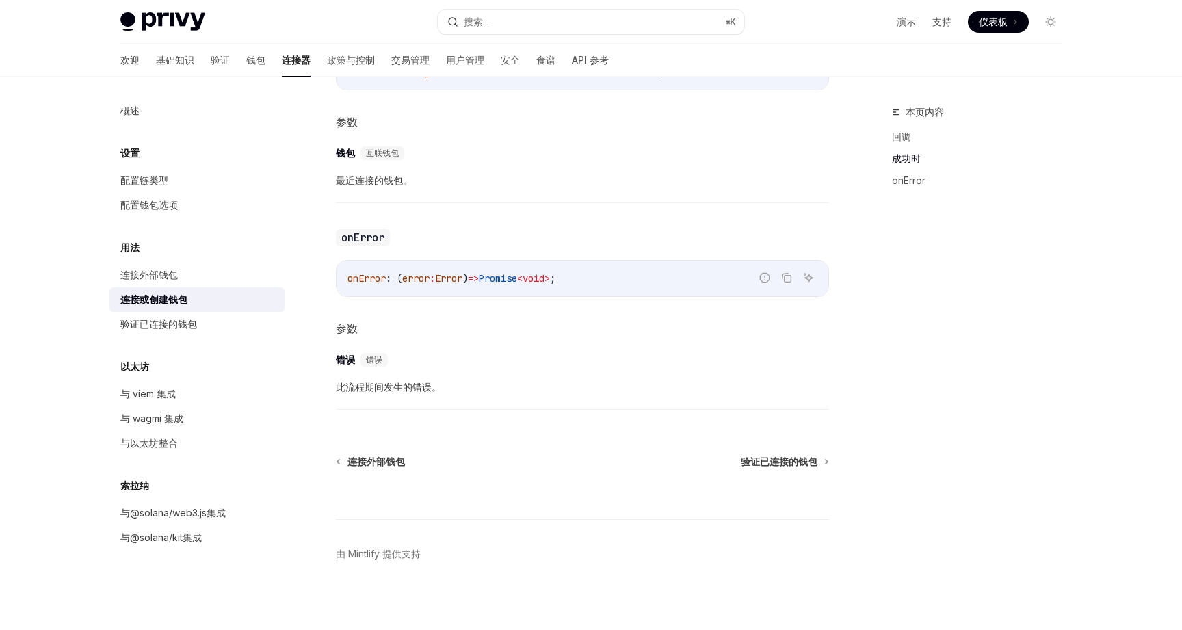
scroll to position [839, 0]
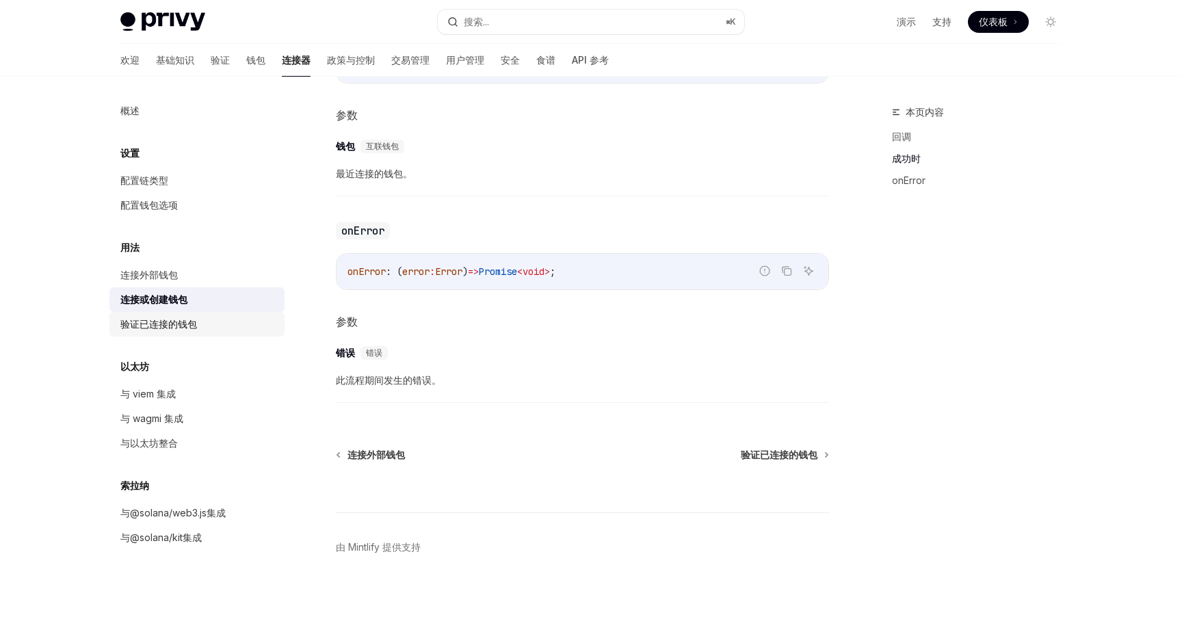
click at [184, 325] on font "验证已连接的钱包" at bounding box center [158, 324] width 77 height 12
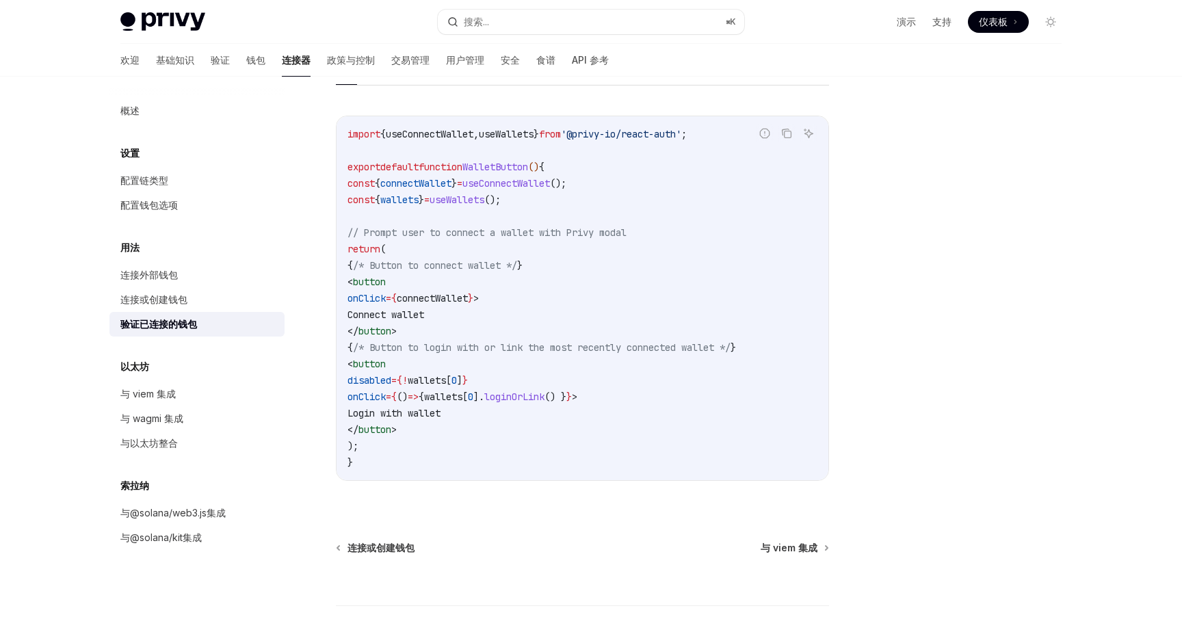
scroll to position [757, 0]
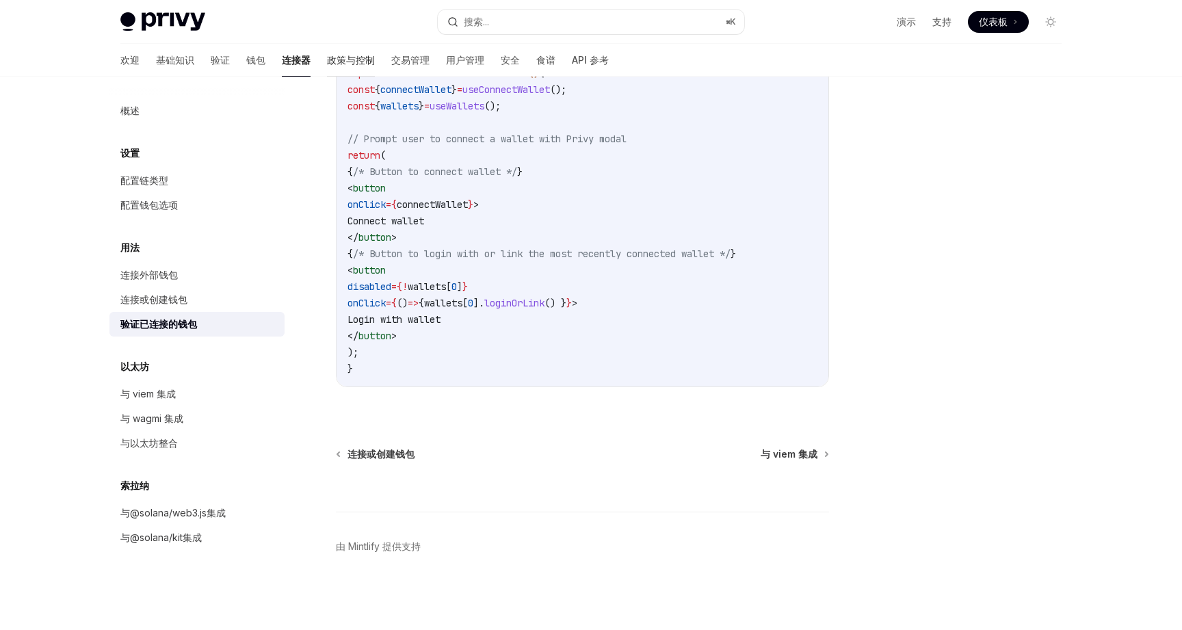
click at [327, 60] on font "政策与控制" at bounding box center [351, 60] width 48 height 12
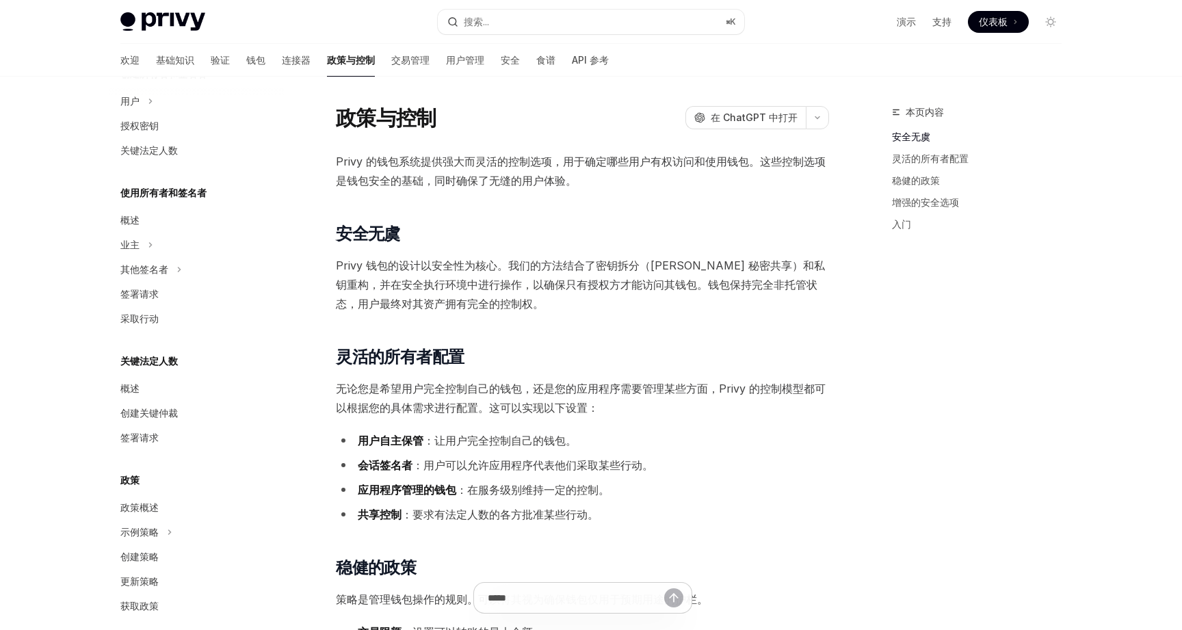
scroll to position [333, 0]
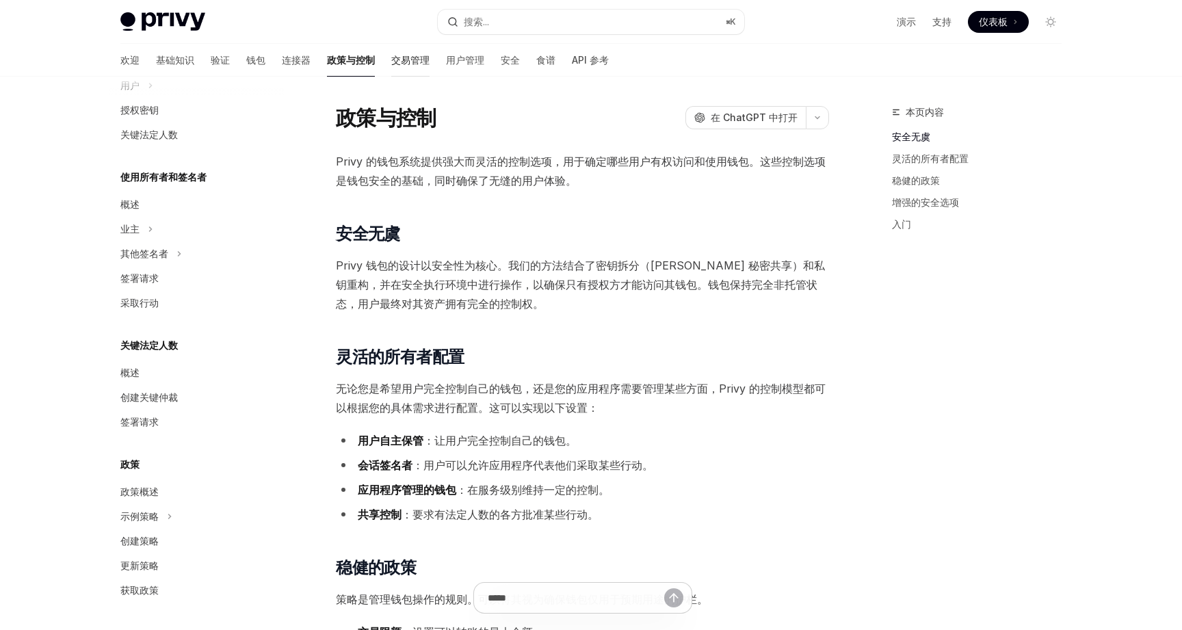
click at [391, 64] on font "交易管理" at bounding box center [410, 60] width 38 height 12
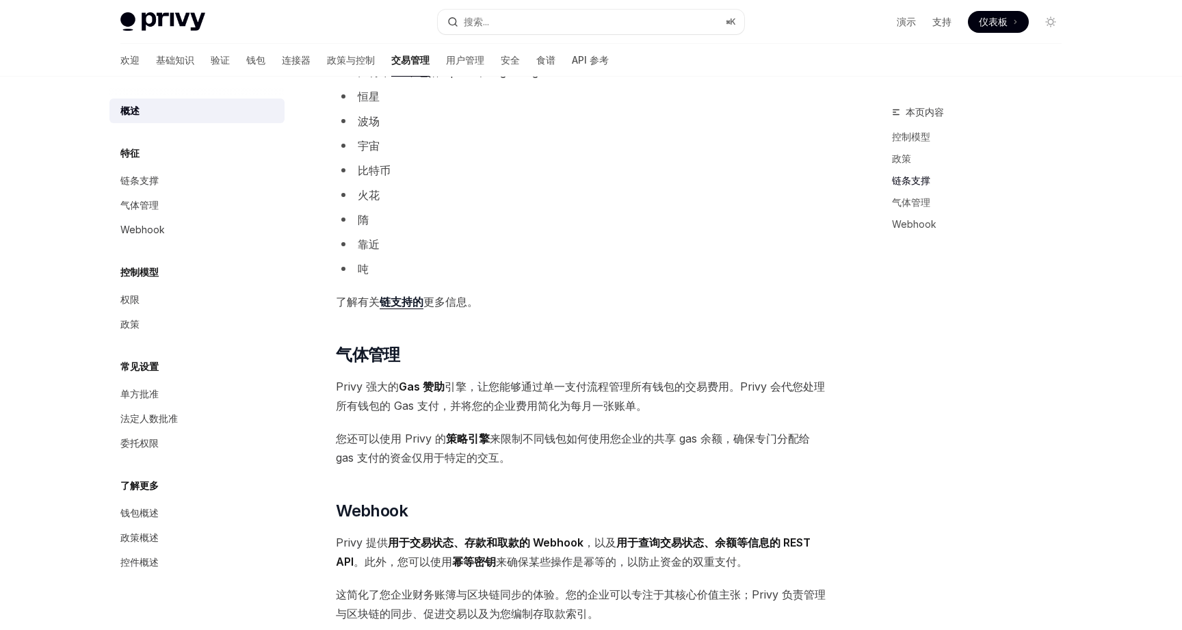
scroll to position [885, 0]
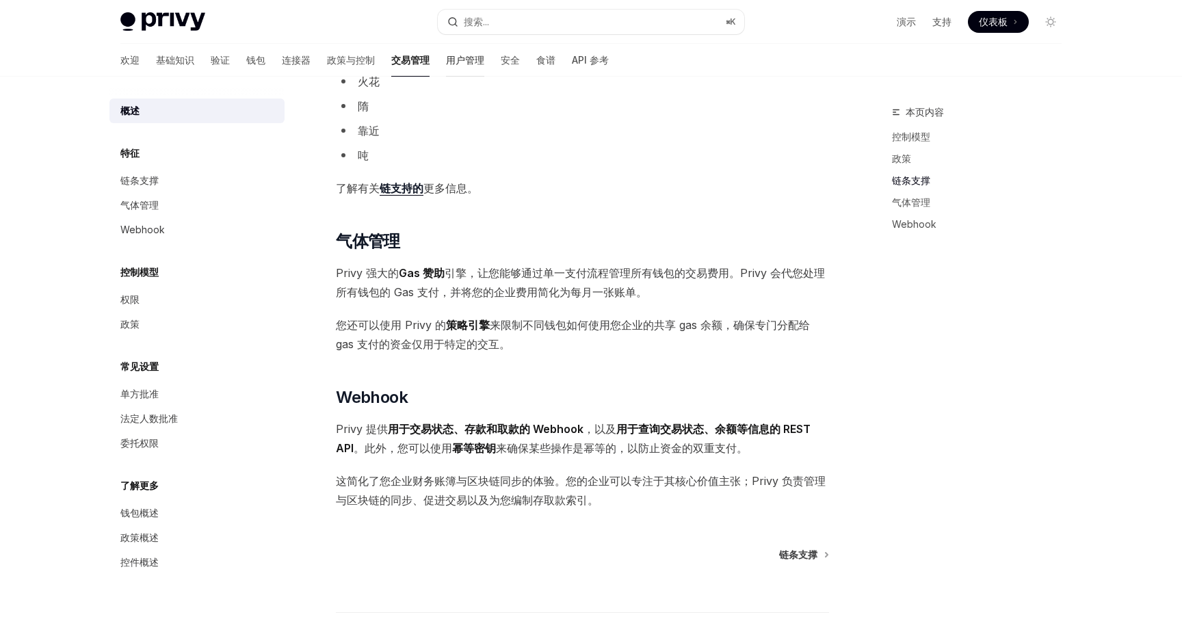
click at [446, 61] on font "用户管理" at bounding box center [465, 60] width 38 height 12
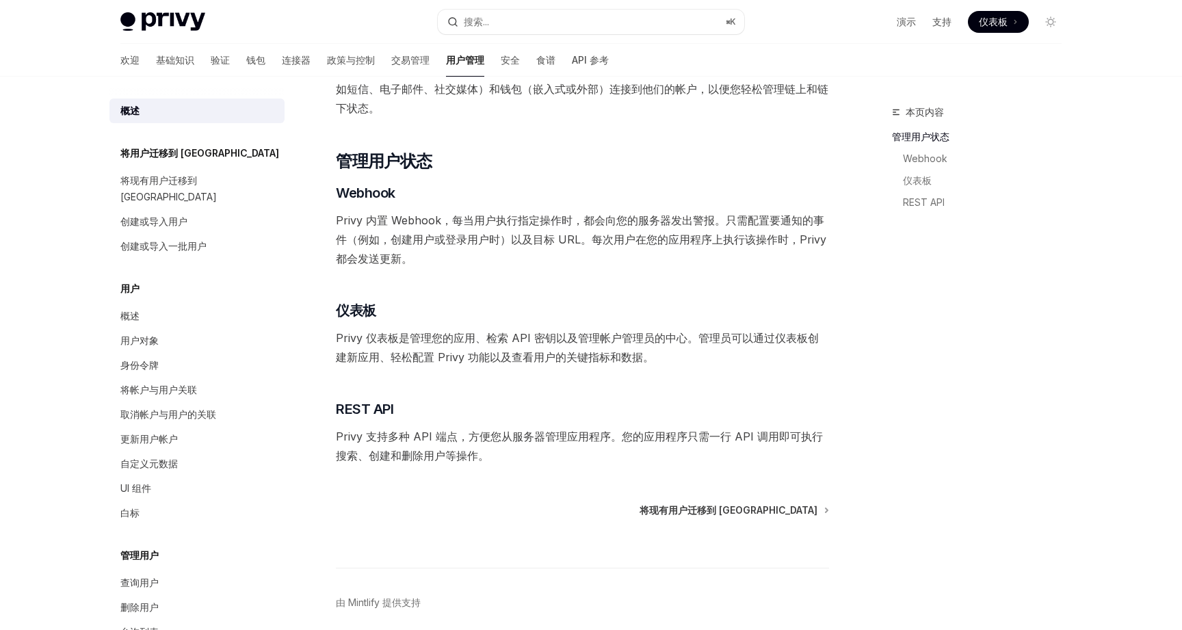
scroll to position [200, 0]
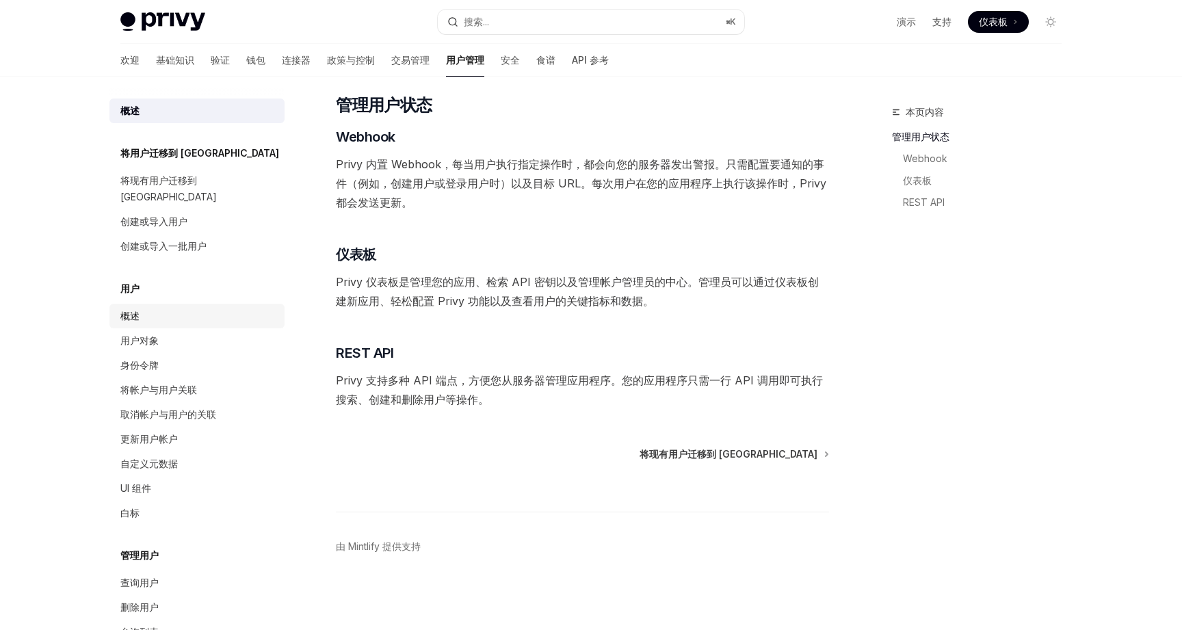
click at [172, 308] on div "概述" at bounding box center [198, 316] width 156 height 16
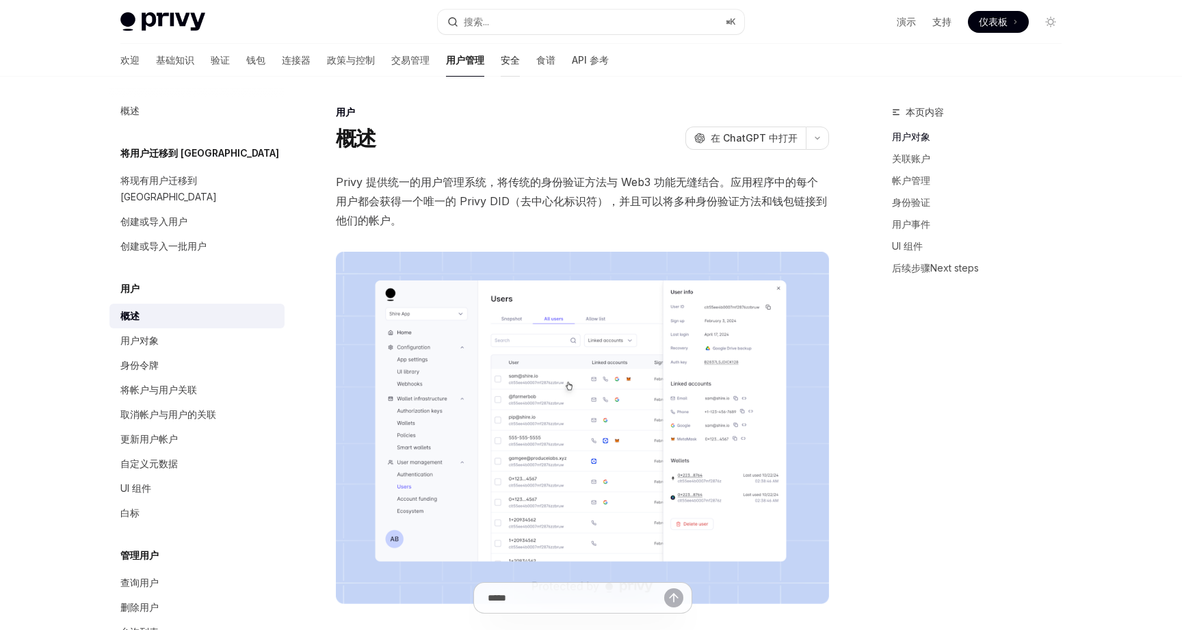
click at [501, 59] on font "安全" at bounding box center [510, 60] width 19 height 12
type textarea "*"
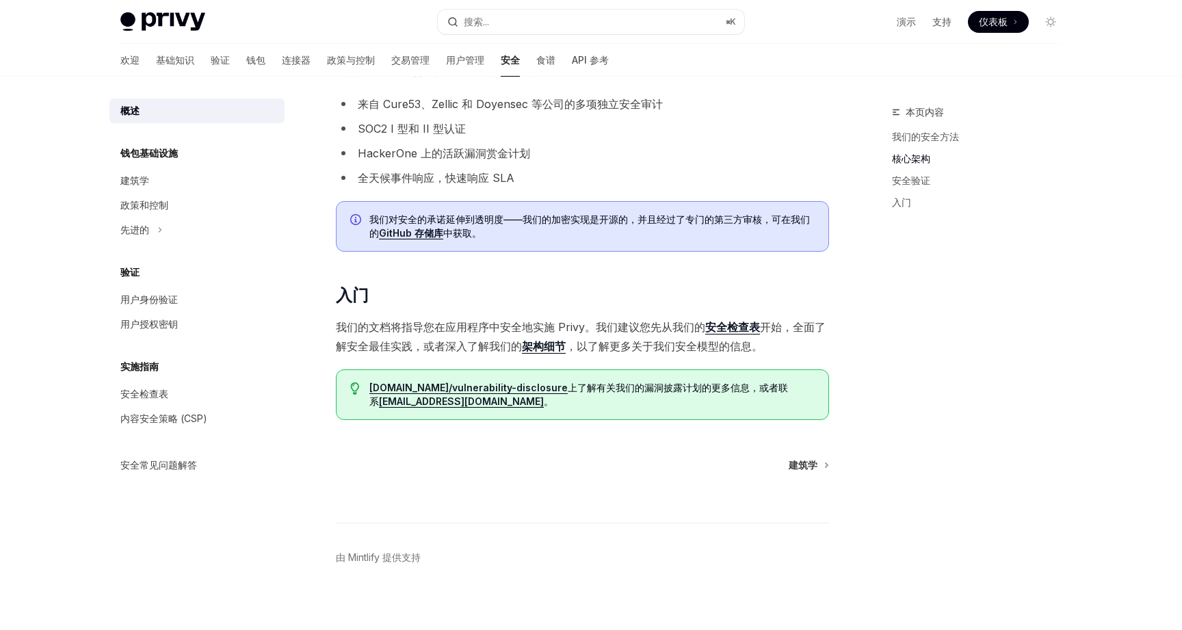
scroll to position [762, 0]
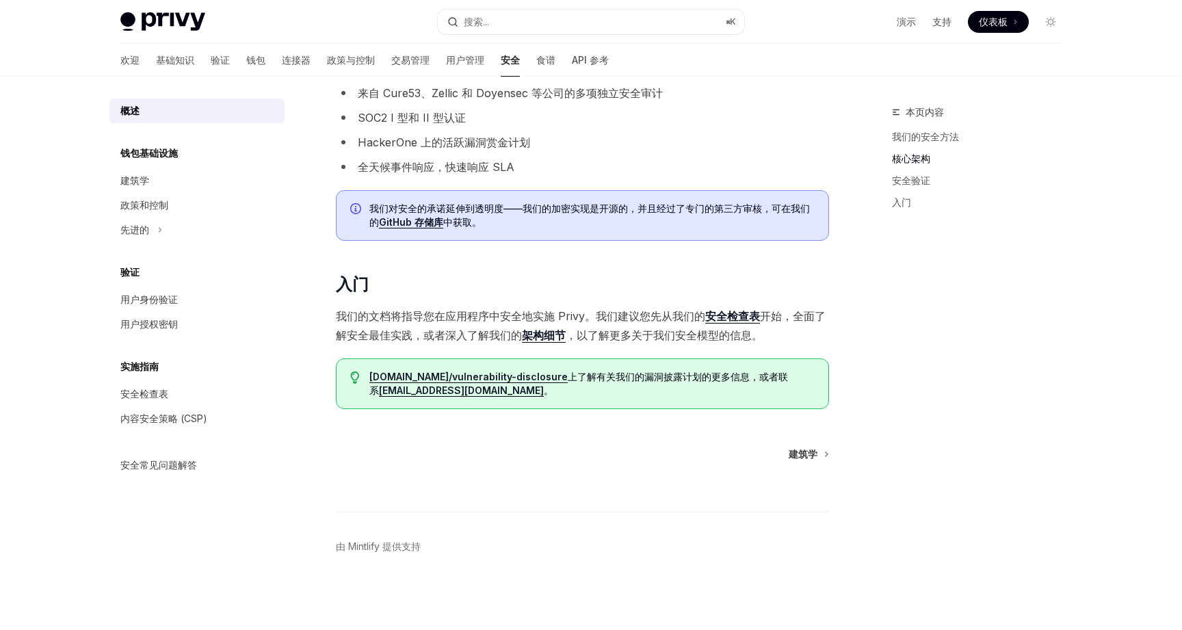
click at [153, 17] on img at bounding box center [162, 21] width 85 height 19
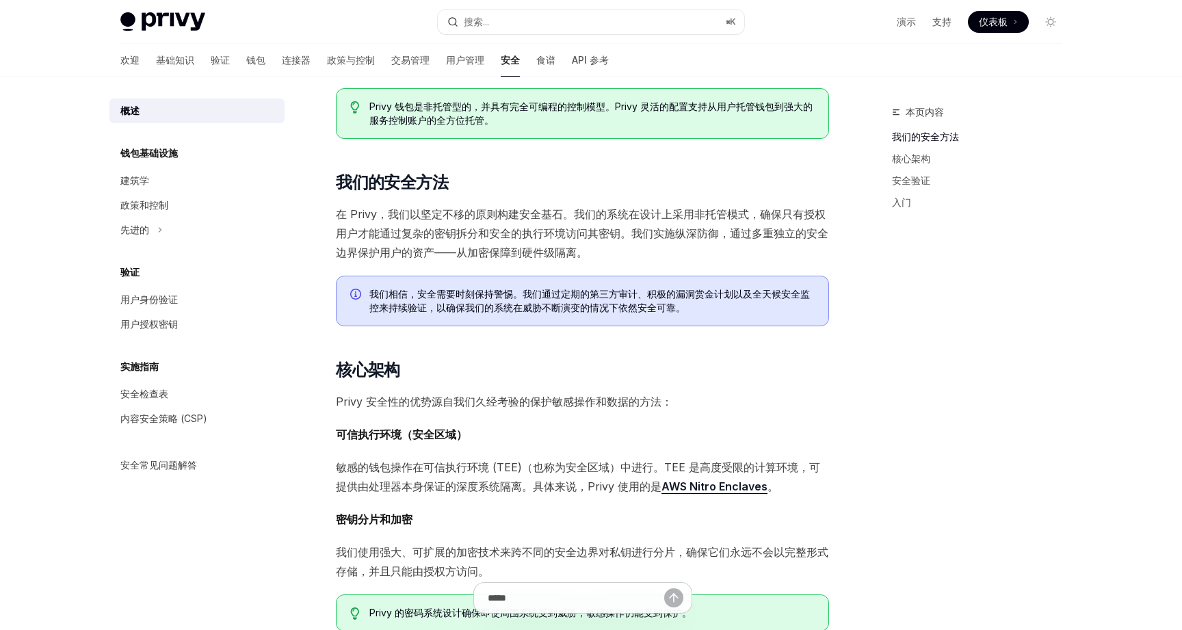
scroll to position [127, 0]
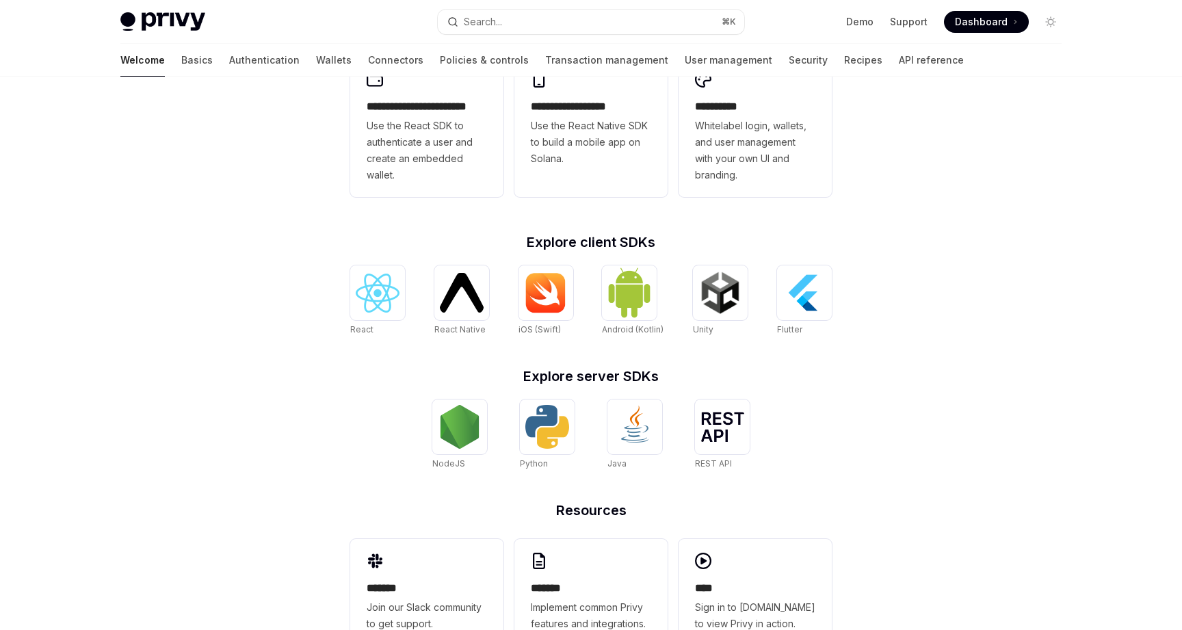
scroll to position [458, 0]
